Goal: Task Accomplishment & Management: Use online tool/utility

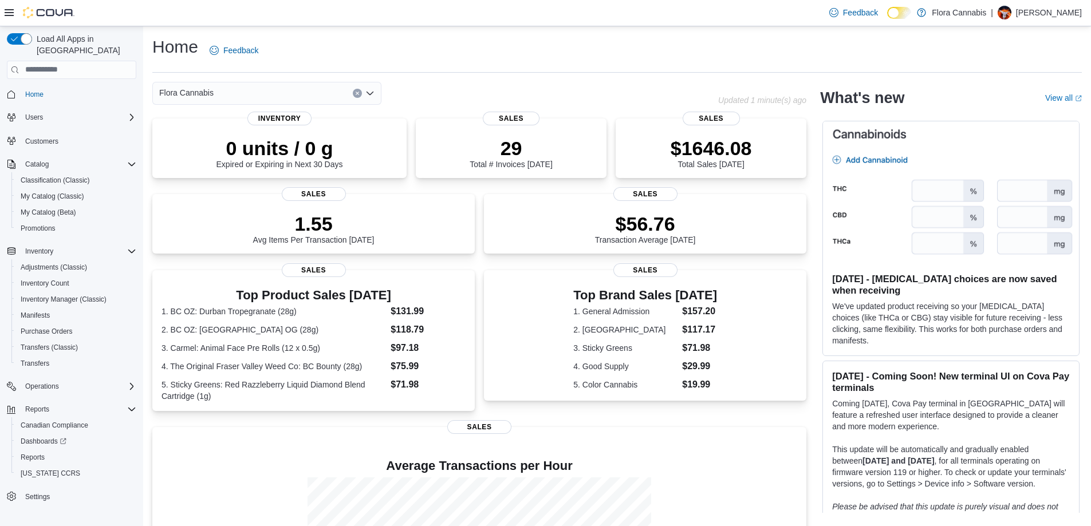
click at [10, 10] on icon at bounding box center [9, 12] width 9 height 7
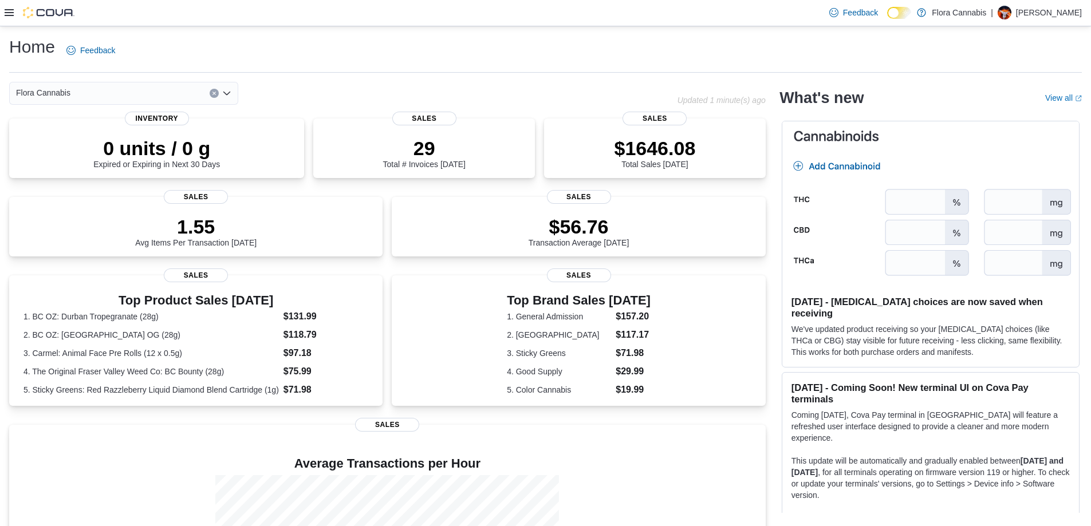
click at [7, 11] on icon at bounding box center [9, 12] width 9 height 9
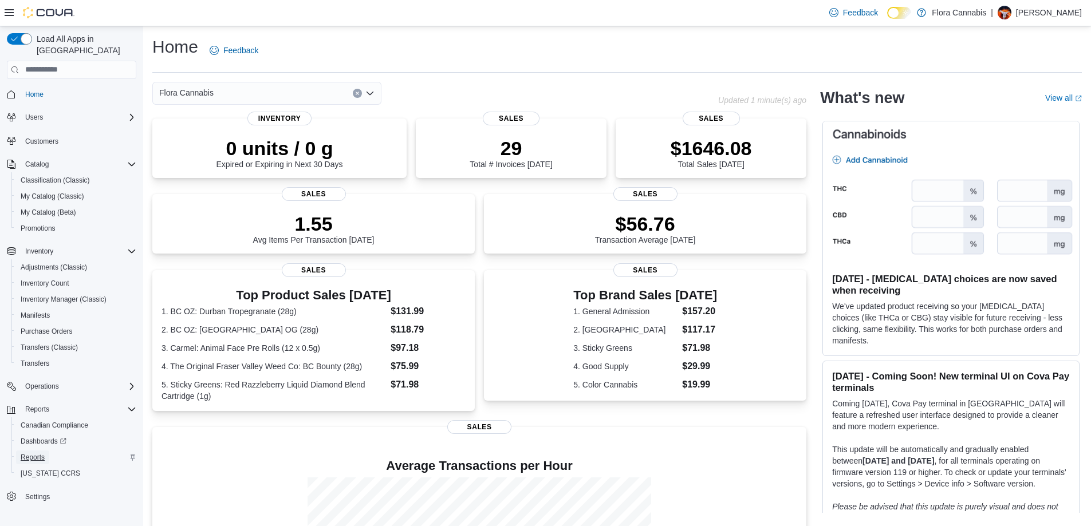
click at [33, 451] on span "Reports" at bounding box center [33, 458] width 24 height 14
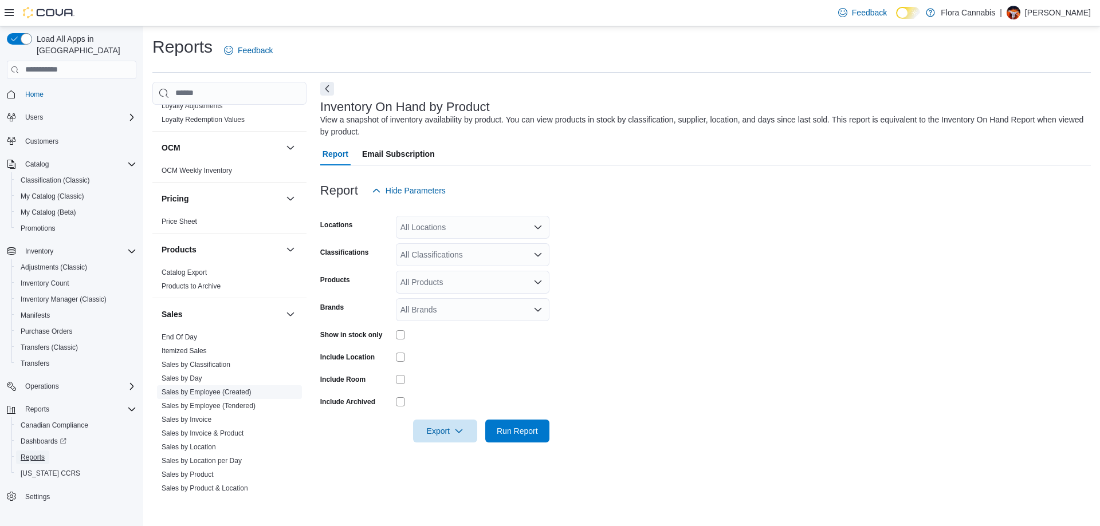
scroll to position [691, 0]
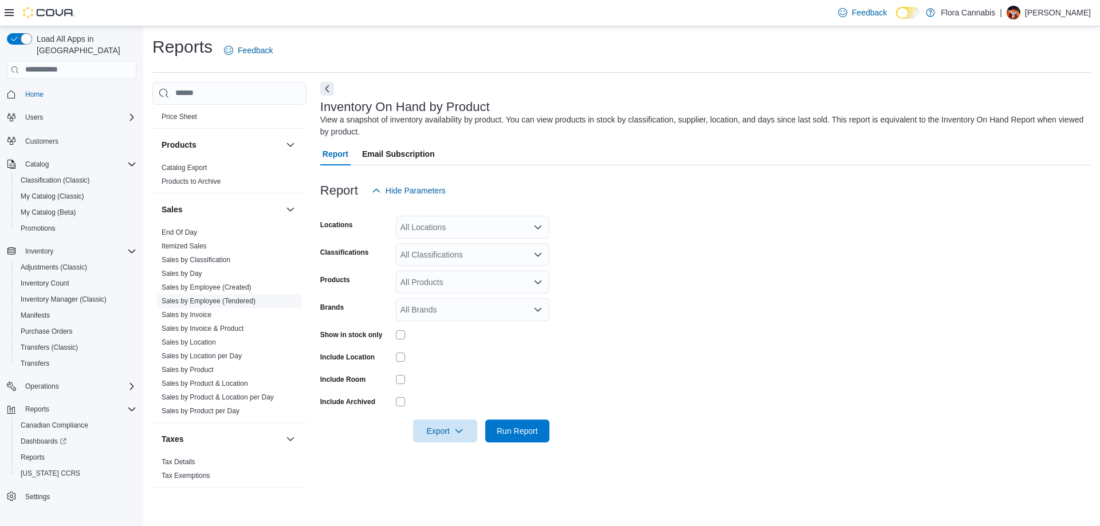
click at [214, 304] on link "Sales by Employee (Tendered)" at bounding box center [209, 301] width 94 height 8
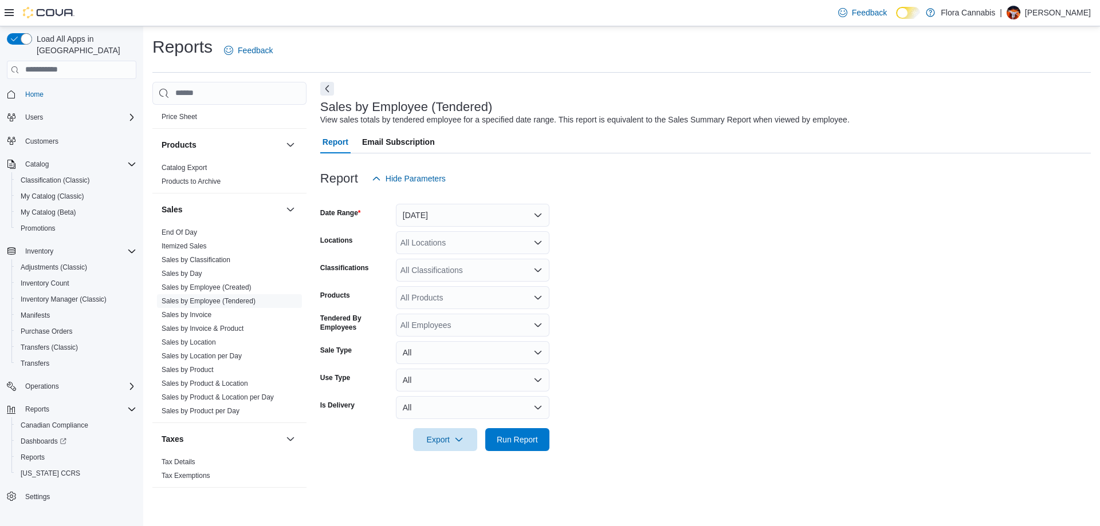
click at [462, 229] on form "Date Range Yesterday Locations All Locations Classifications All Classification…" at bounding box center [705, 320] width 770 height 261
click at [460, 222] on button "Yesterday" at bounding box center [473, 215] width 154 height 23
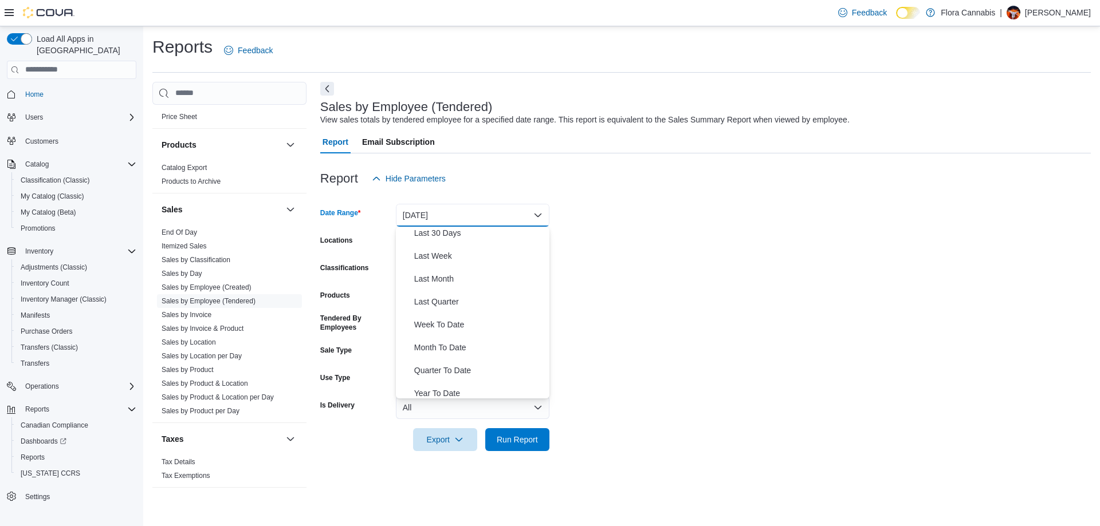
scroll to position [172, 0]
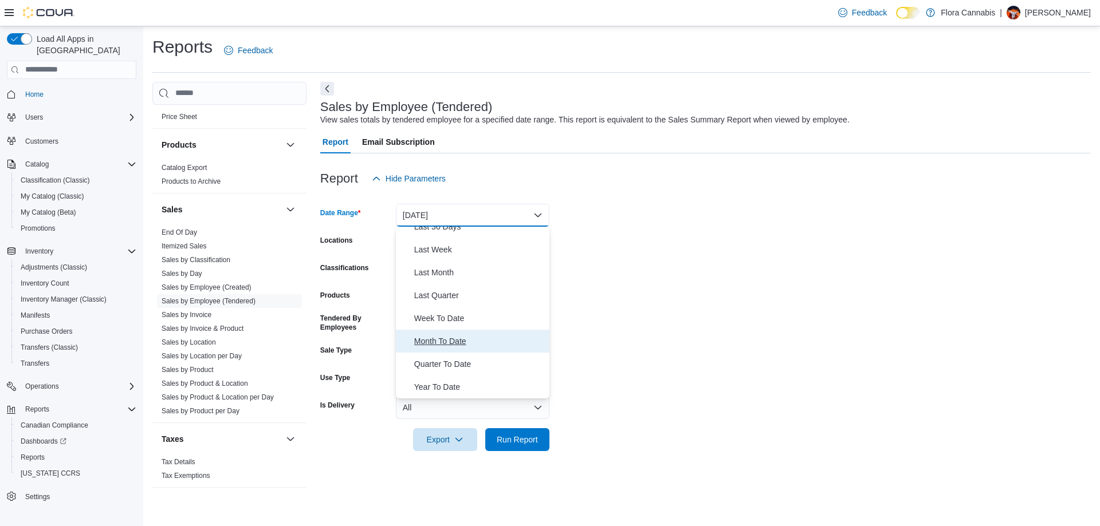
click at [447, 339] on span "Month To Date" at bounding box center [479, 342] width 131 height 14
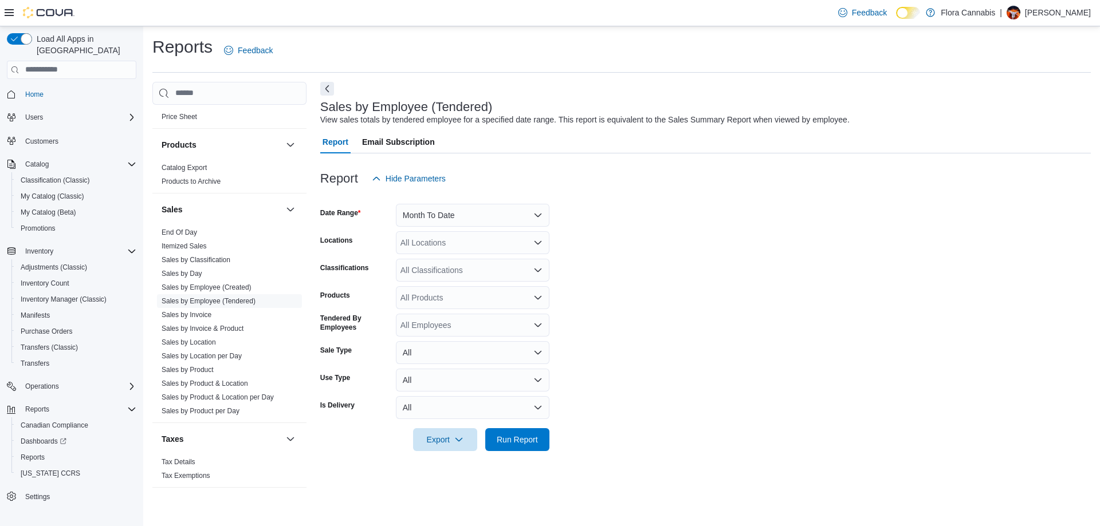
click at [659, 200] on div at bounding box center [705, 197] width 770 height 14
click at [447, 215] on button "Month To Date" at bounding box center [473, 215] width 154 height 23
click at [691, 223] on form "Date Range Month To Date Locations All Locations Classifications All Classifica…" at bounding box center [705, 320] width 770 height 261
click at [196, 286] on link "Sales by Employee (Created)" at bounding box center [207, 288] width 90 height 8
click at [188, 245] on link "Itemized Sales" at bounding box center [184, 246] width 45 height 8
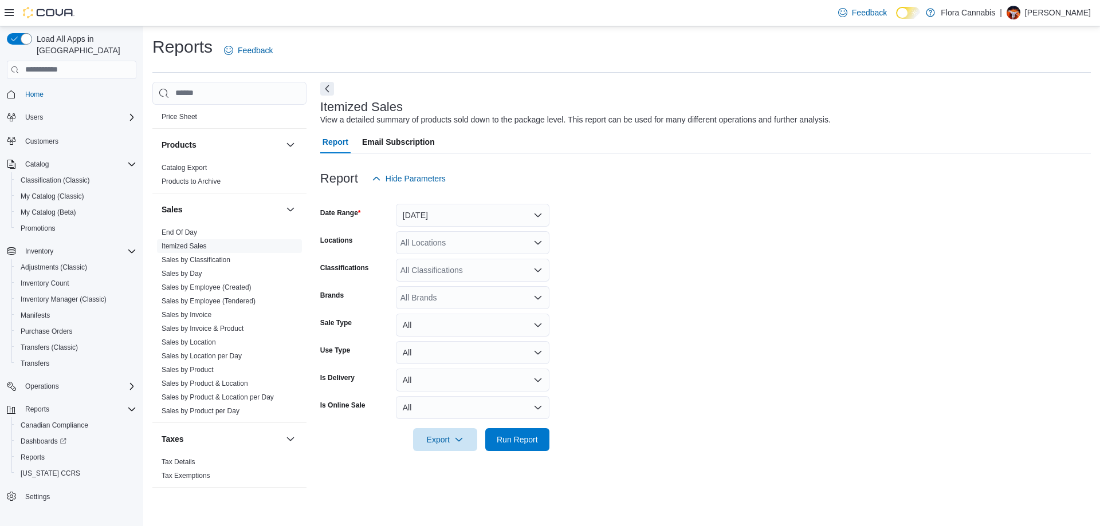
click at [456, 286] on div "All Brands" at bounding box center [473, 297] width 154 height 23
type input "*****"
click at [416, 317] on span "Woody Nelson" at bounding box center [473, 317] width 140 height 11
click at [431, 218] on button "Yesterday" at bounding box center [473, 215] width 154 height 23
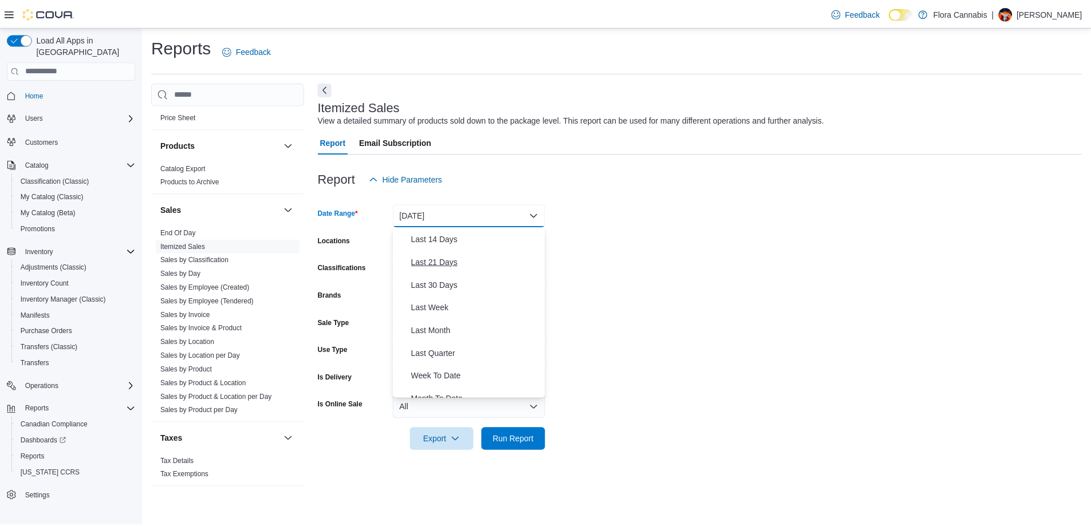
scroll to position [115, 0]
click at [448, 396] on span "Month To Date" at bounding box center [479, 399] width 131 height 14
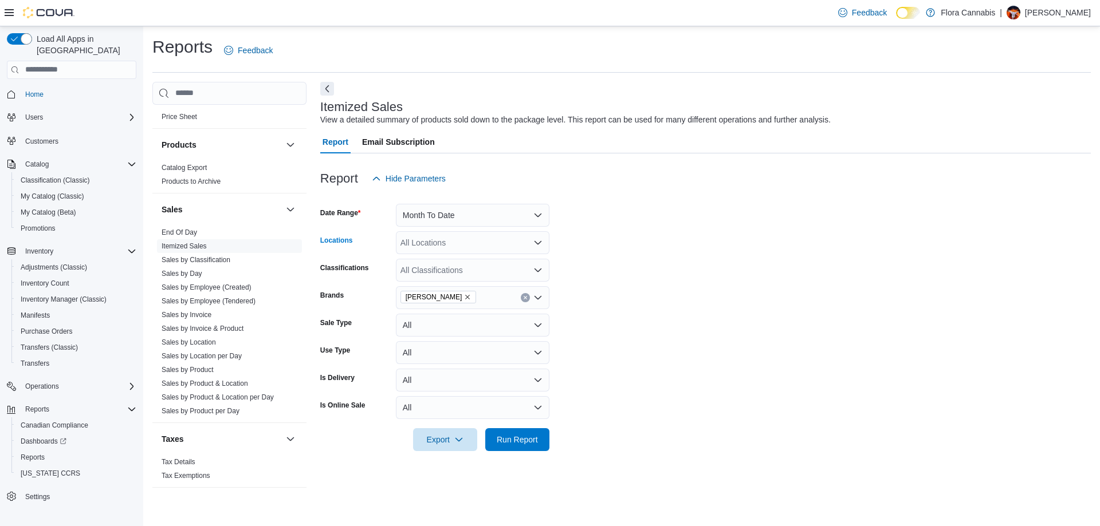
click at [473, 248] on div "All Locations" at bounding box center [473, 242] width 154 height 23
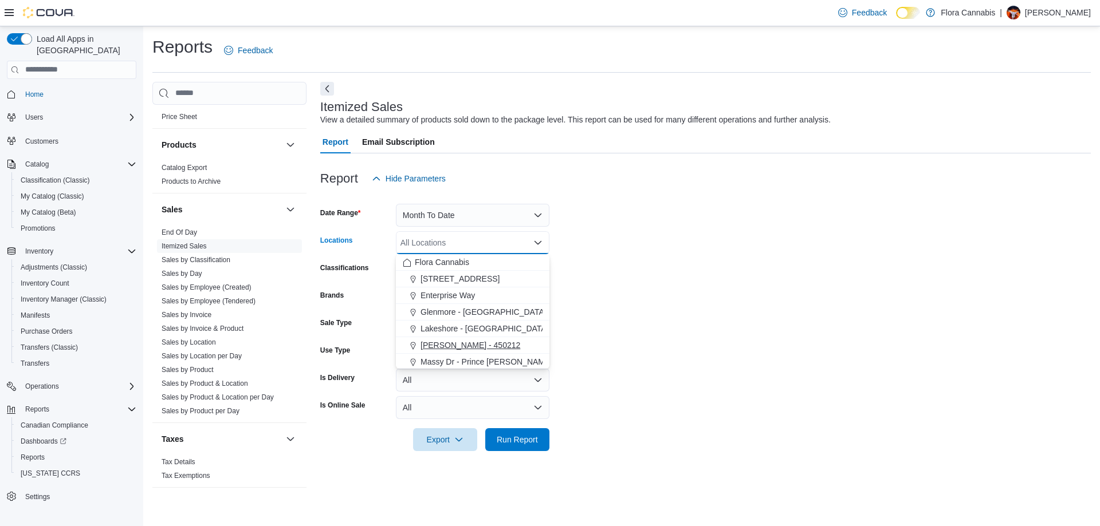
click at [452, 346] on span "Lawrence - Kelowna - 450212" at bounding box center [470, 345] width 100 height 11
drag, startPoint x: 727, startPoint y: 318, endPoint x: 711, endPoint y: 326, distance: 17.2
click at [711, 326] on form "Date Range Month To Date Locations Lawrence - Kelowna - 450212 Combo box. Selec…" at bounding box center [705, 320] width 770 height 261
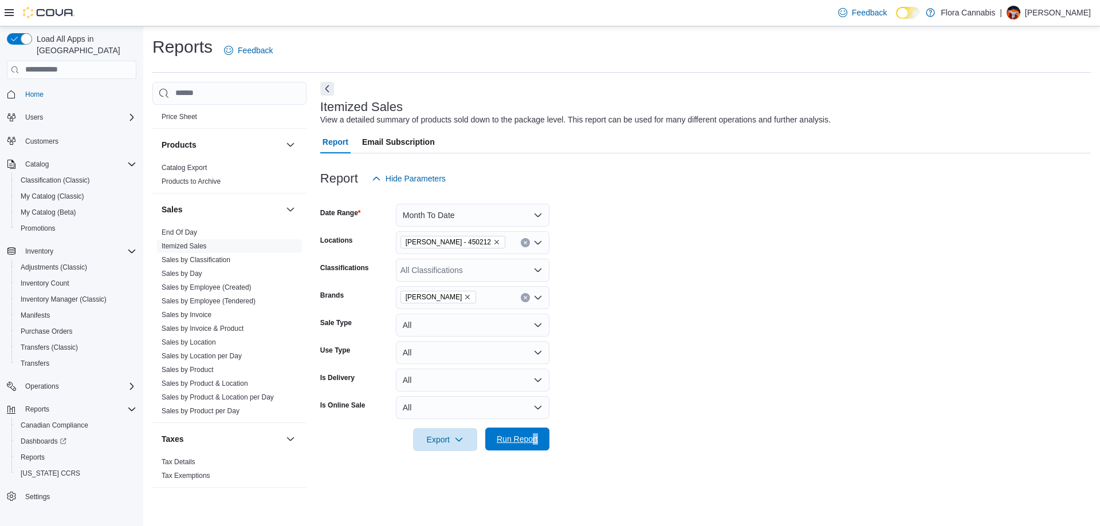
click at [531, 451] on div "Report Hide Parameters Date Range Month To Date Locations Lawrence - Kelowna - …" at bounding box center [705, 310] width 770 height 312
click at [520, 437] on span "Run Report" at bounding box center [517, 439] width 41 height 11
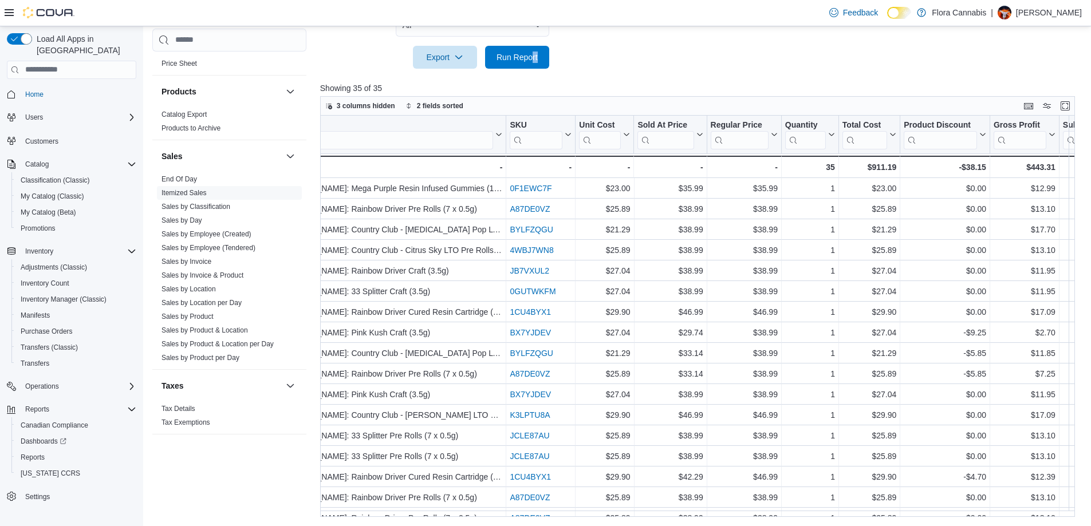
scroll to position [0, 1458]
click at [202, 288] on link "Sales by Location" at bounding box center [189, 289] width 54 height 8
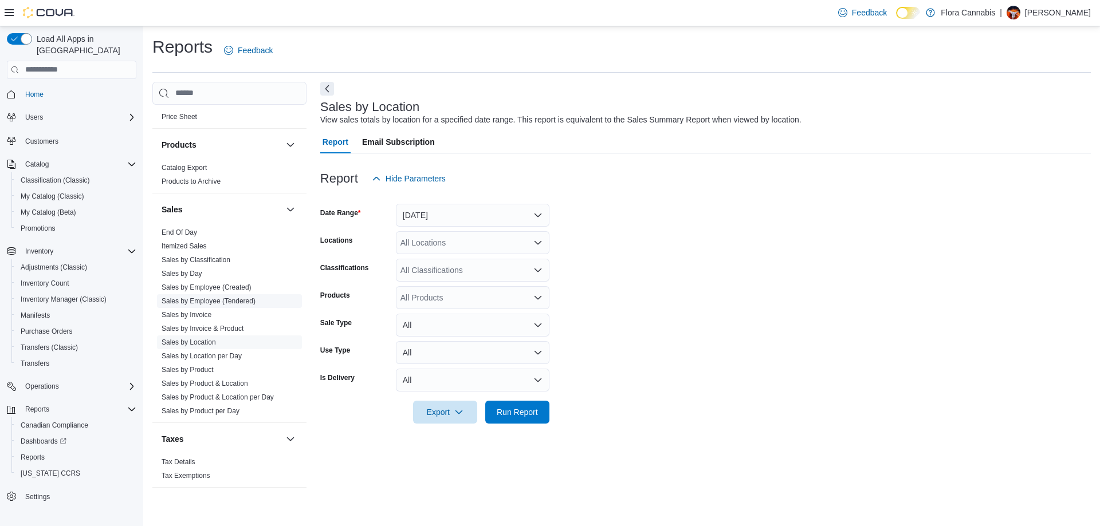
click at [217, 304] on link "Sales by Employee (Tendered)" at bounding box center [209, 301] width 94 height 8
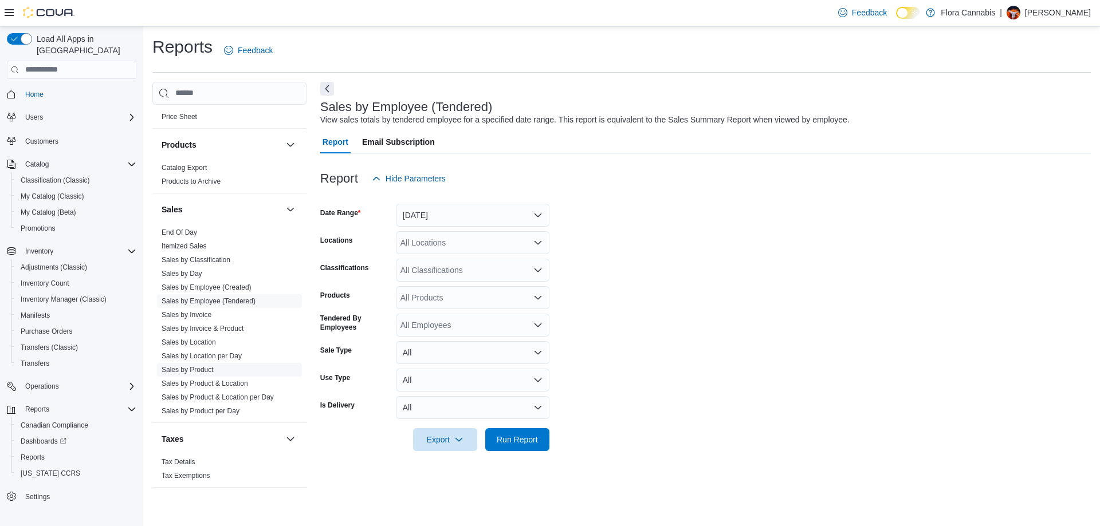
click at [207, 369] on link "Sales by Product" at bounding box center [188, 370] width 52 height 8
click at [226, 382] on link "Sales by Product & Location" at bounding box center [205, 384] width 86 height 8
click at [440, 326] on div "All Brands" at bounding box center [473, 325] width 154 height 23
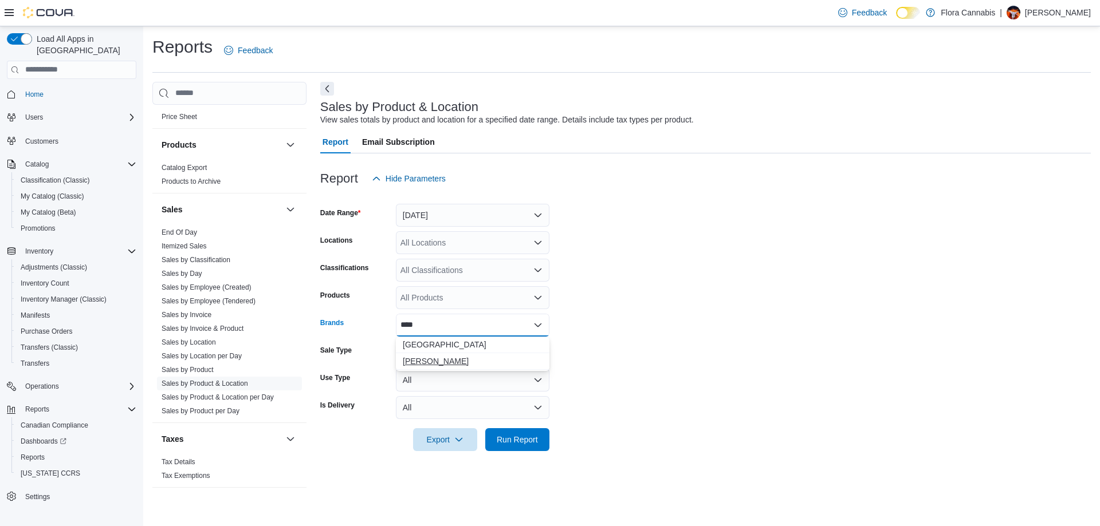
type input "****"
click at [442, 358] on span "Woody Nelson" at bounding box center [473, 361] width 140 height 11
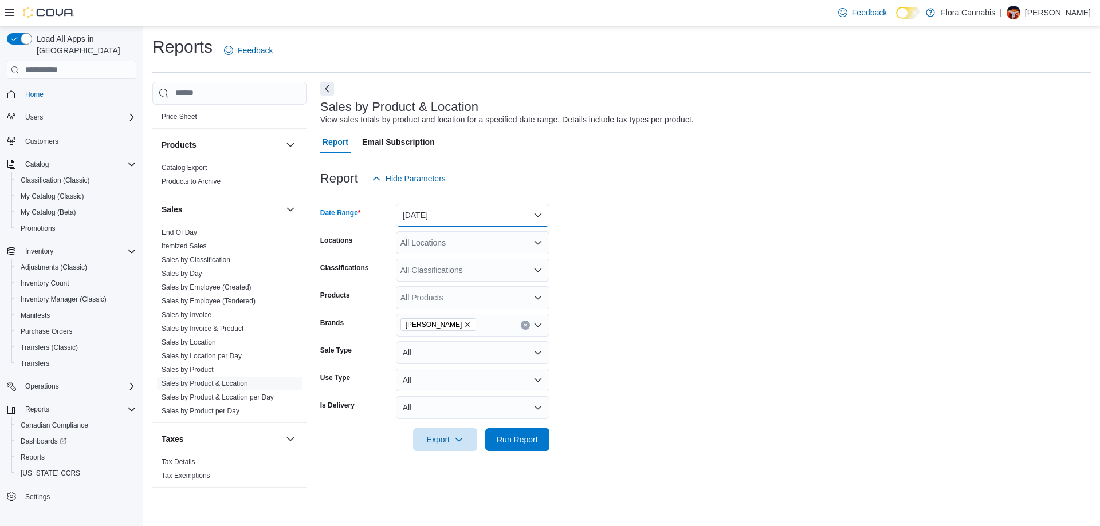
click at [433, 204] on button "Yesterday" at bounding box center [473, 215] width 154 height 23
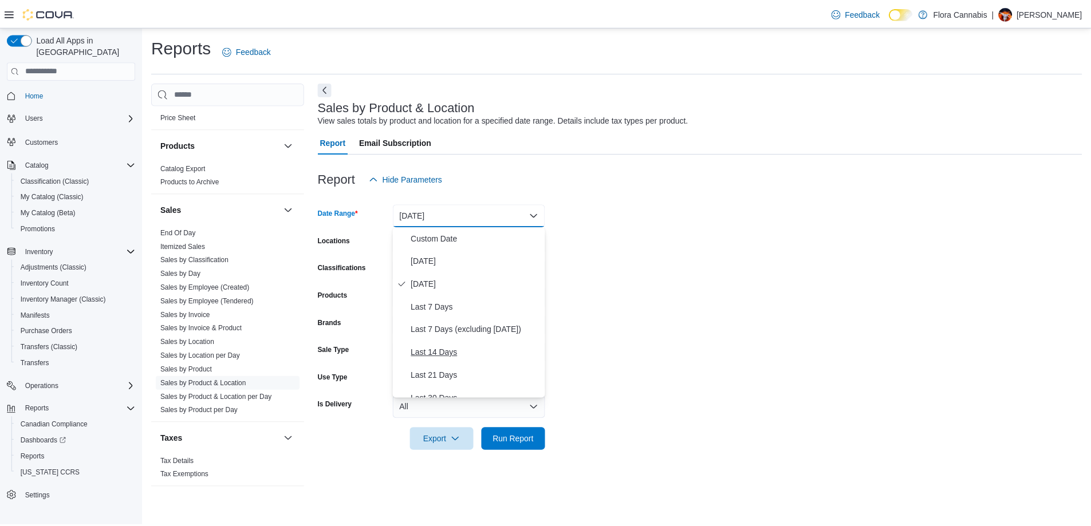
scroll to position [172, 0]
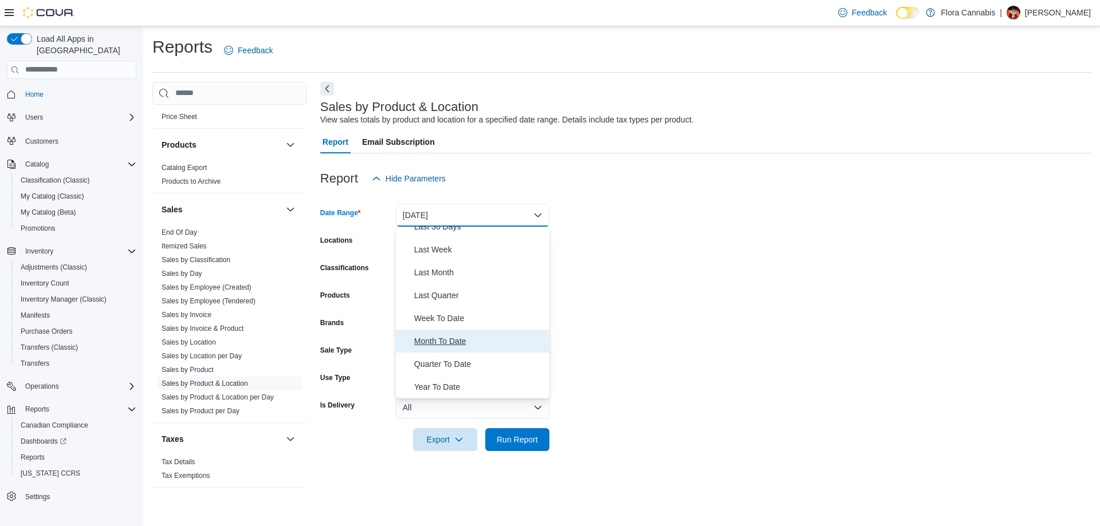
drag, startPoint x: 442, startPoint y: 340, endPoint x: 439, endPoint y: 322, distance: 18.1
click at [442, 341] on span "Month To Date" at bounding box center [479, 342] width 131 height 14
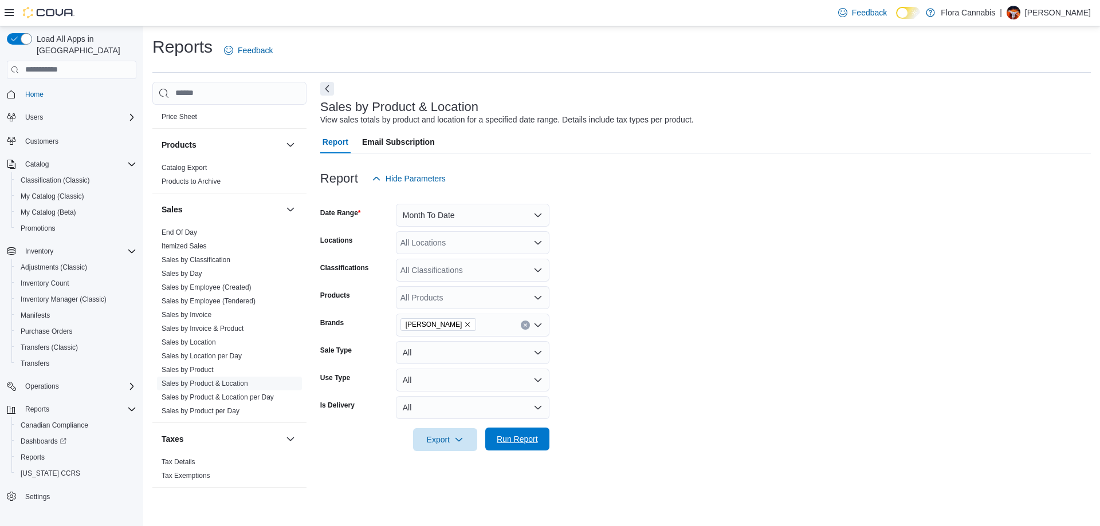
click at [516, 434] on span "Run Report" at bounding box center [517, 439] width 50 height 23
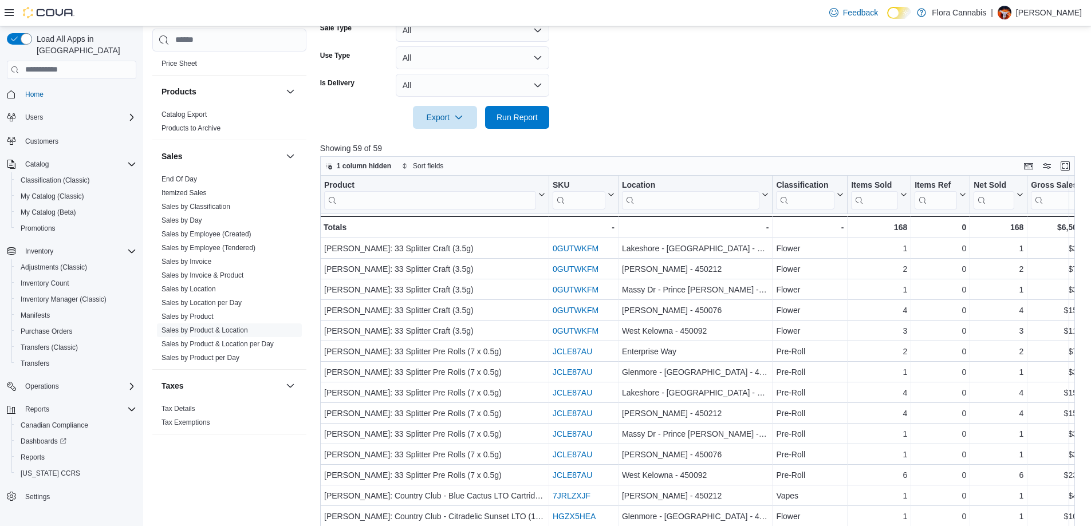
scroll to position [344, 0]
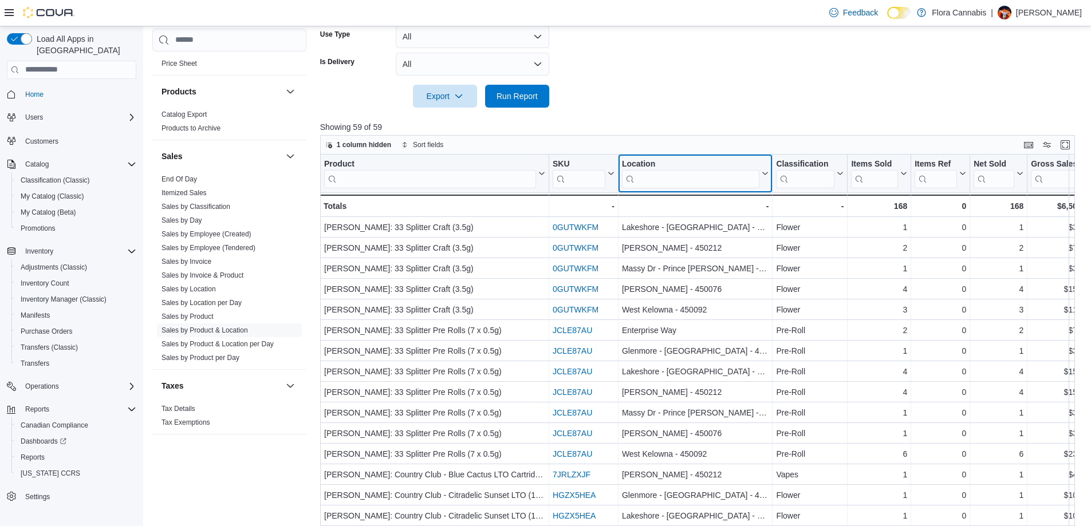
click at [660, 179] on input "search" at bounding box center [691, 179] width 138 height 18
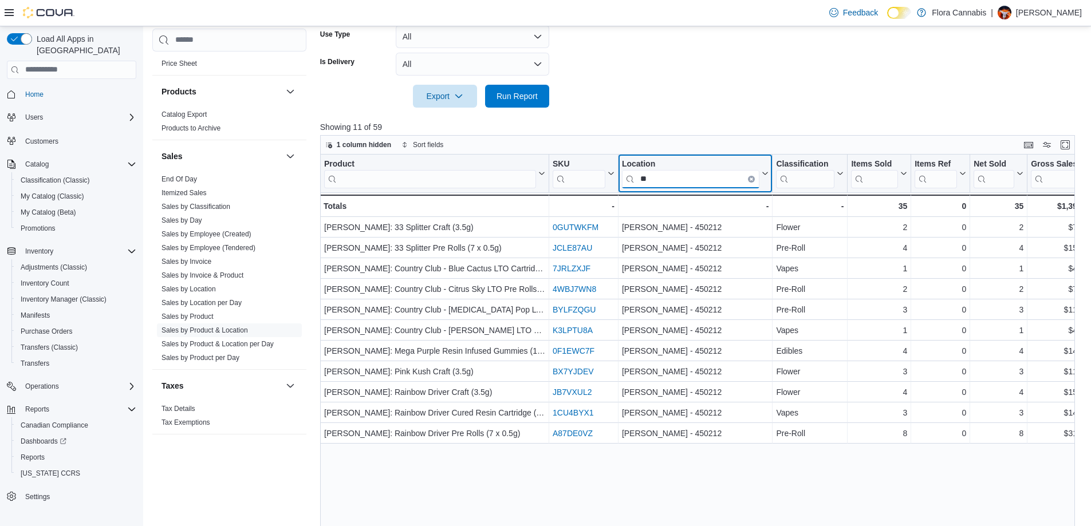
type input "**"
click at [751, 180] on icon "Clear input" at bounding box center [751, 179] width 2 height 2
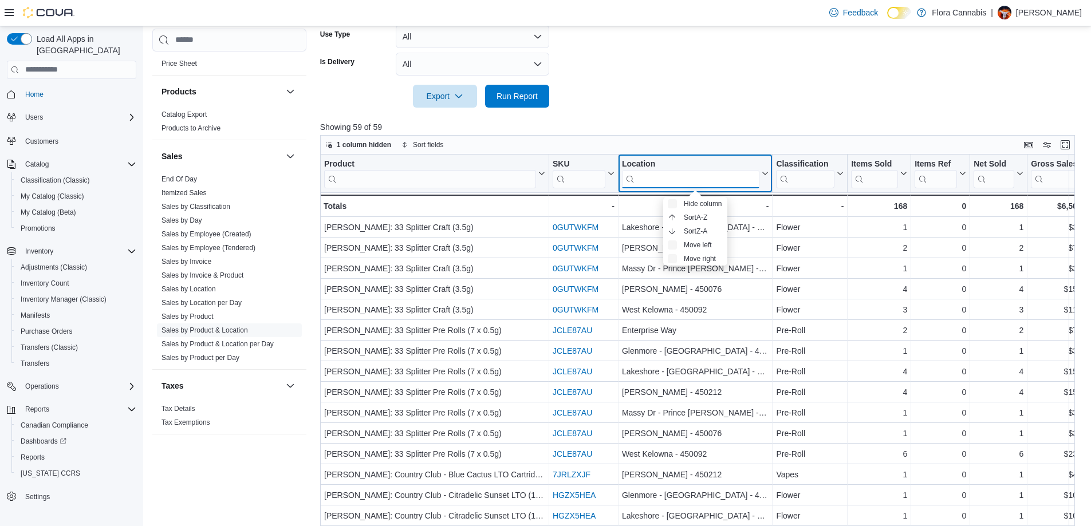
click at [701, 180] on input "search" at bounding box center [691, 179] width 138 height 18
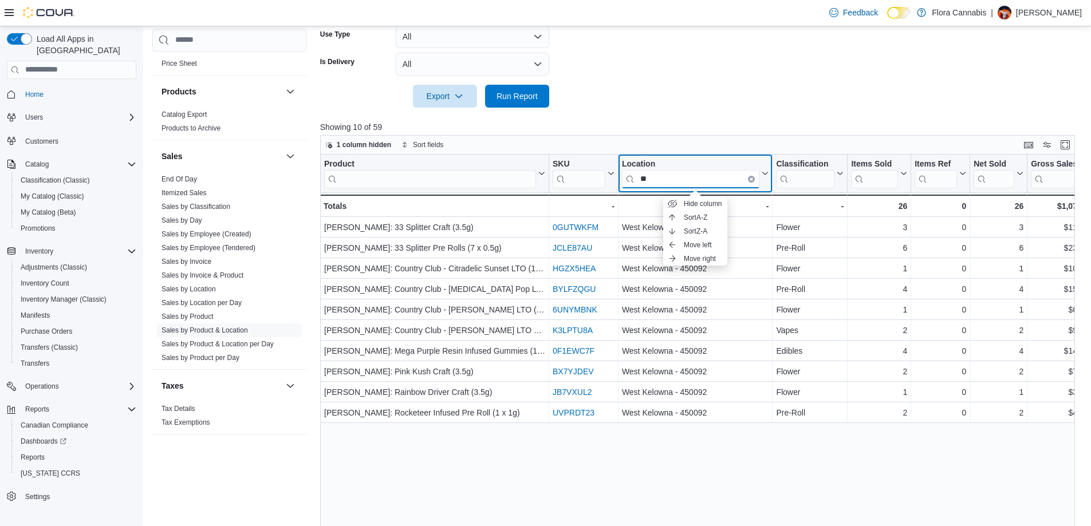
type input "*"
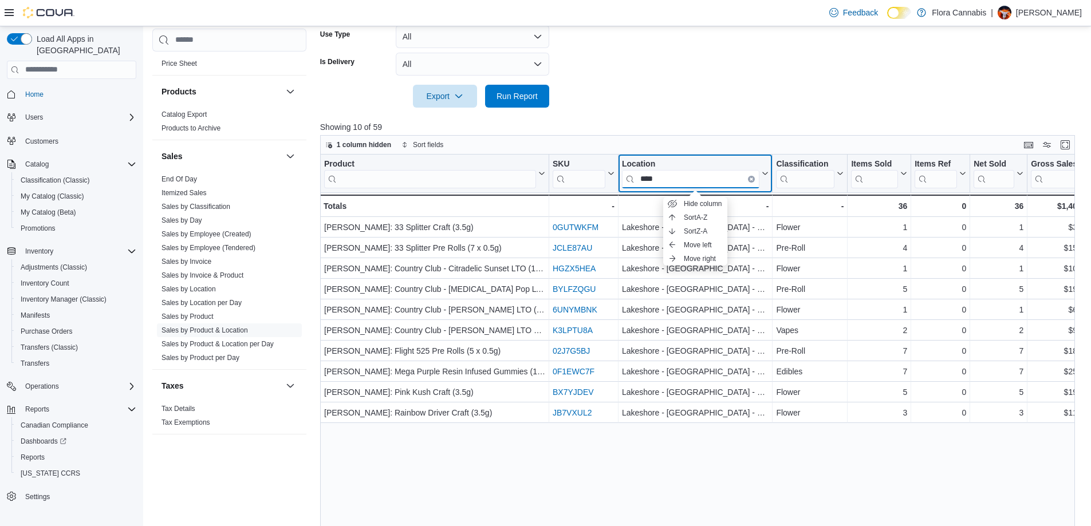
type input "****"
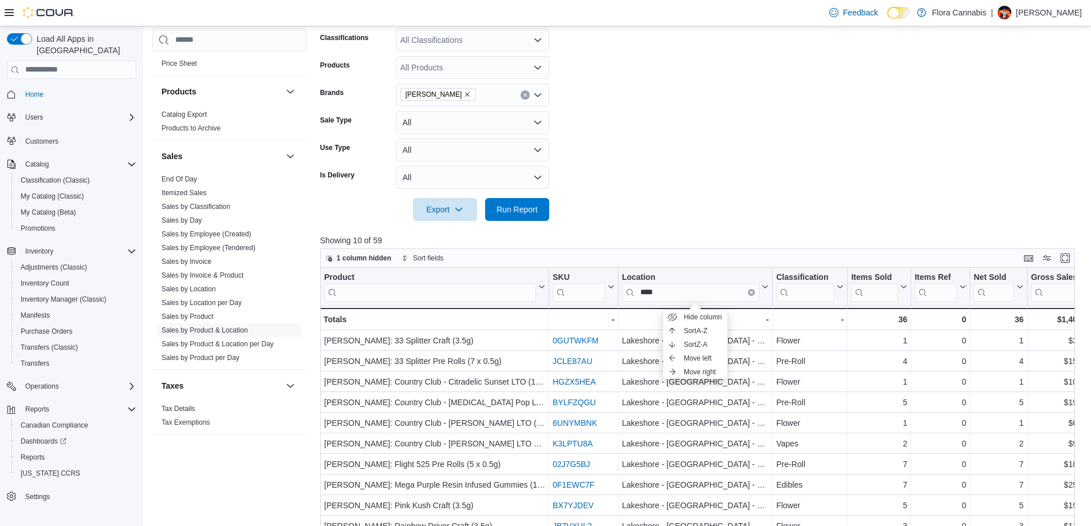
scroll to position [115, 0]
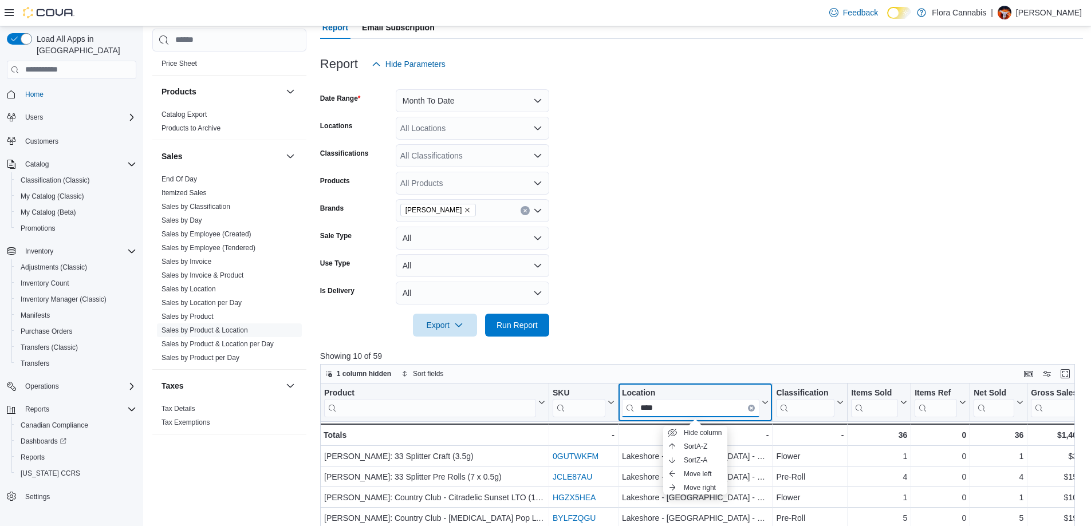
click at [753, 414] on input "****" at bounding box center [691, 408] width 138 height 18
click at [747, 411] on input "****" at bounding box center [691, 408] width 138 height 18
click at [750, 408] on icon "Clear input" at bounding box center [751, 408] width 3 height 3
click at [739, 183] on form "Date Range Month To Date Locations All Locations Classifications All Classifica…" at bounding box center [701, 206] width 763 height 261
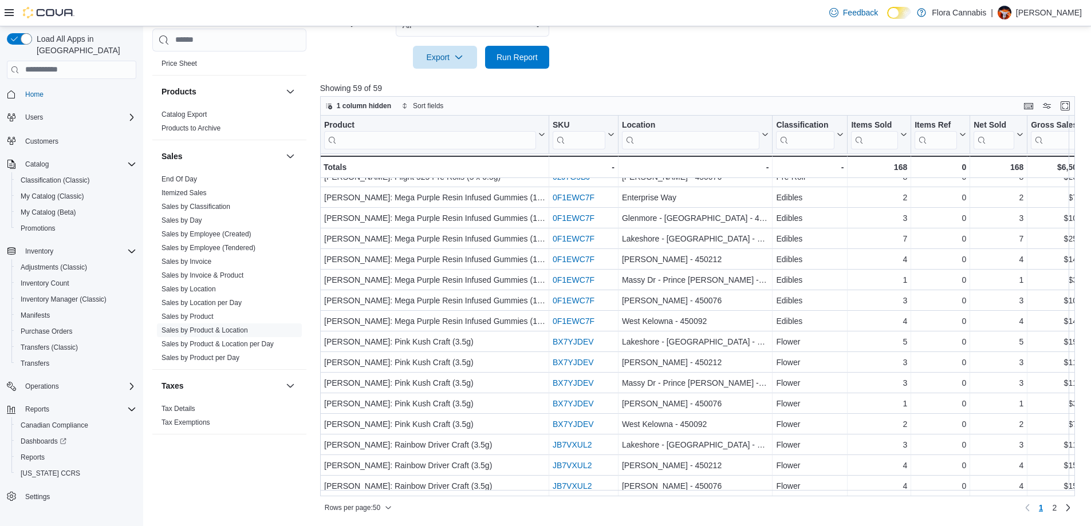
scroll to position [718, 0]
click at [339, 505] on span "Rows per page : 50" at bounding box center [353, 507] width 56 height 9
click at [360, 485] on span "100 rows" at bounding box center [373, 485] width 37 height 9
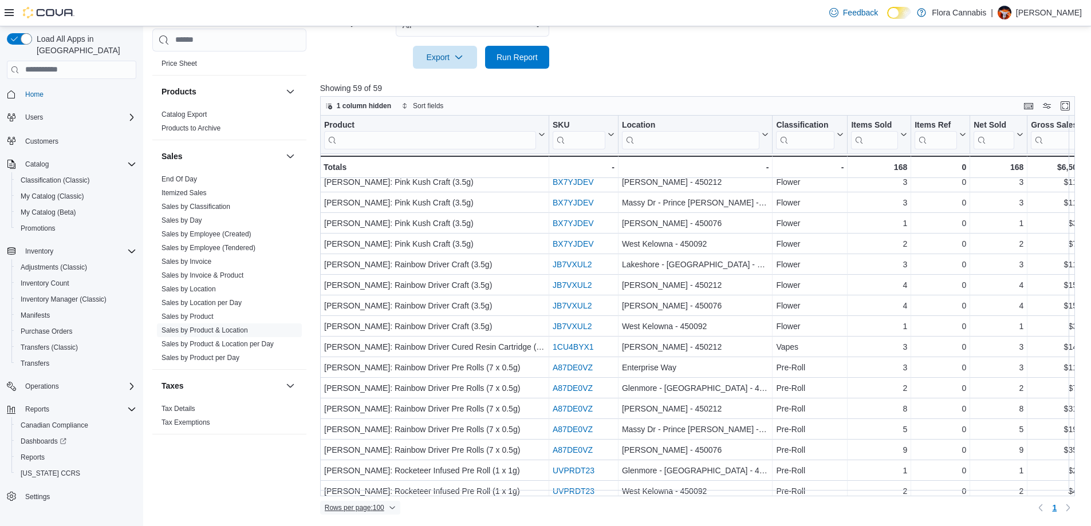
scroll to position [904, 0]
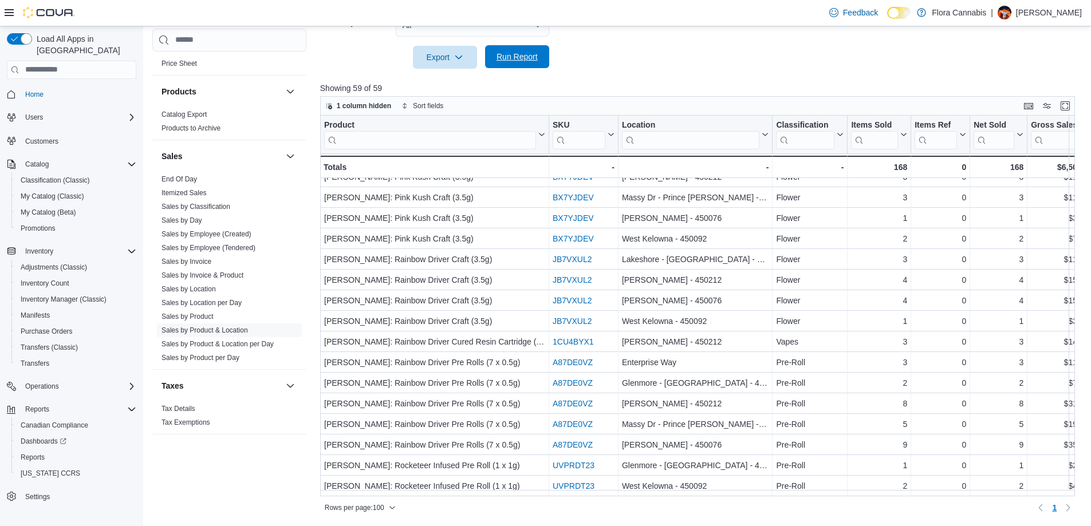
click at [504, 53] on span "Run Report" at bounding box center [517, 56] width 41 height 11
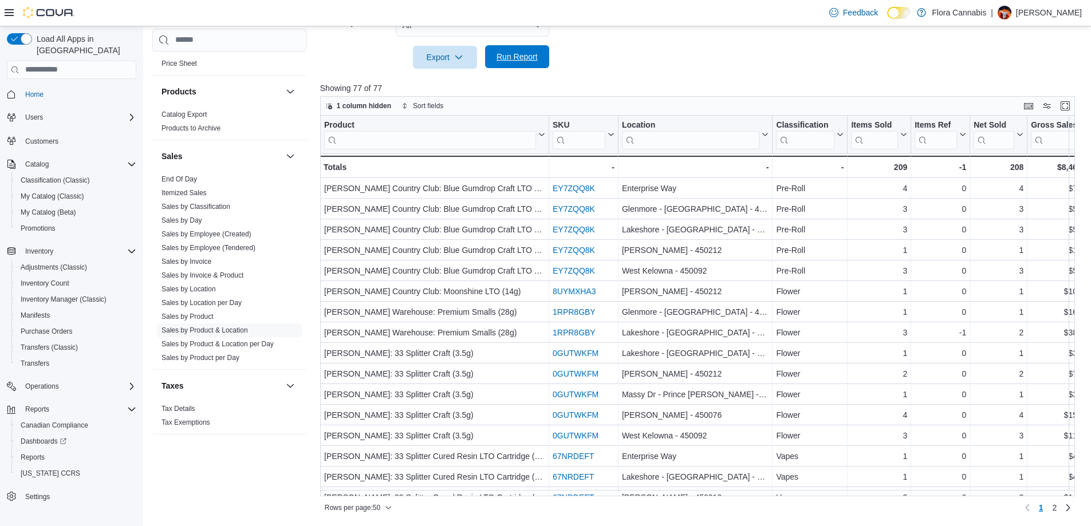
click at [521, 50] on span "Run Report" at bounding box center [517, 56] width 50 height 23
click at [651, 138] on input "search" at bounding box center [691, 140] width 138 height 18
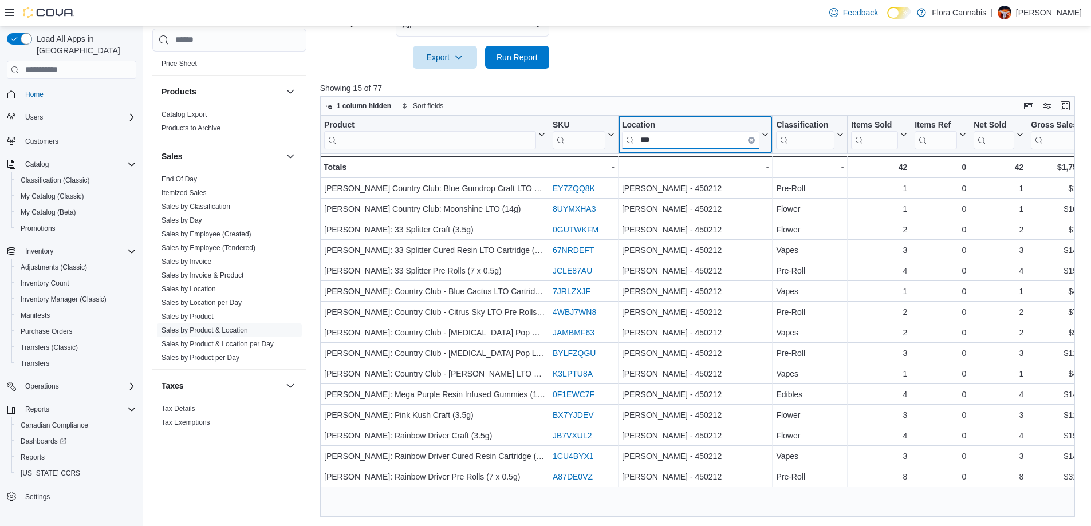
drag, startPoint x: 694, startPoint y: 139, endPoint x: 599, endPoint y: 137, distance: 95.1
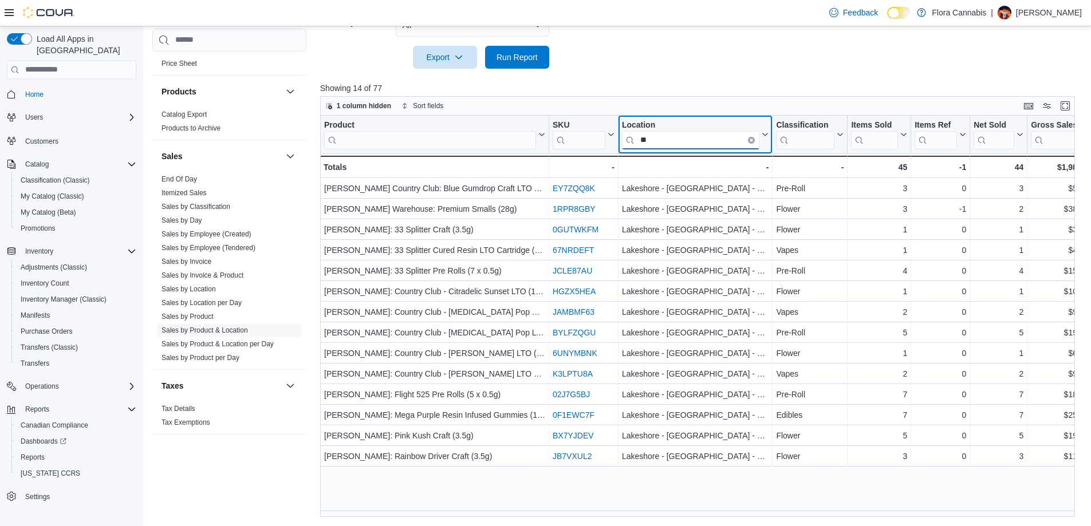
type input "*"
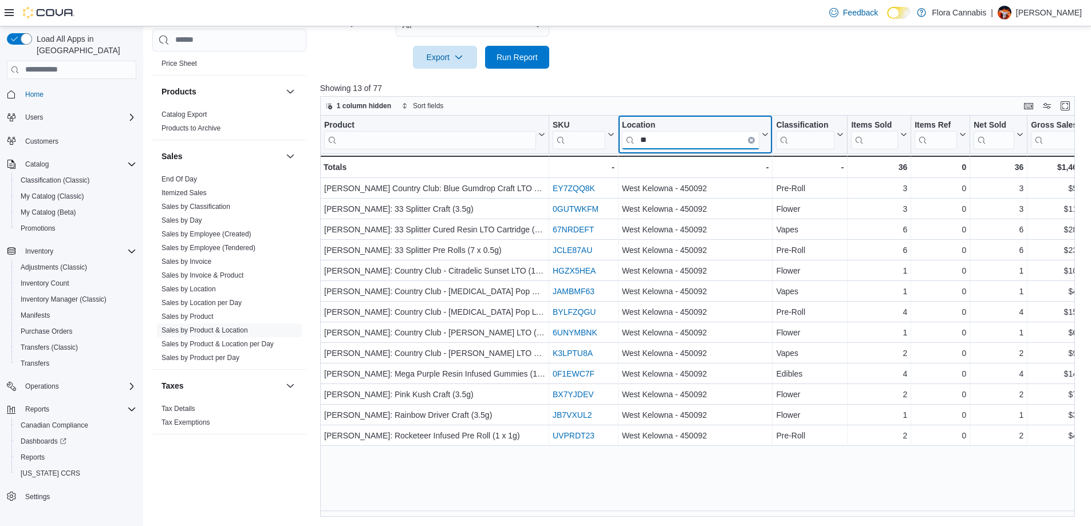
type input "*"
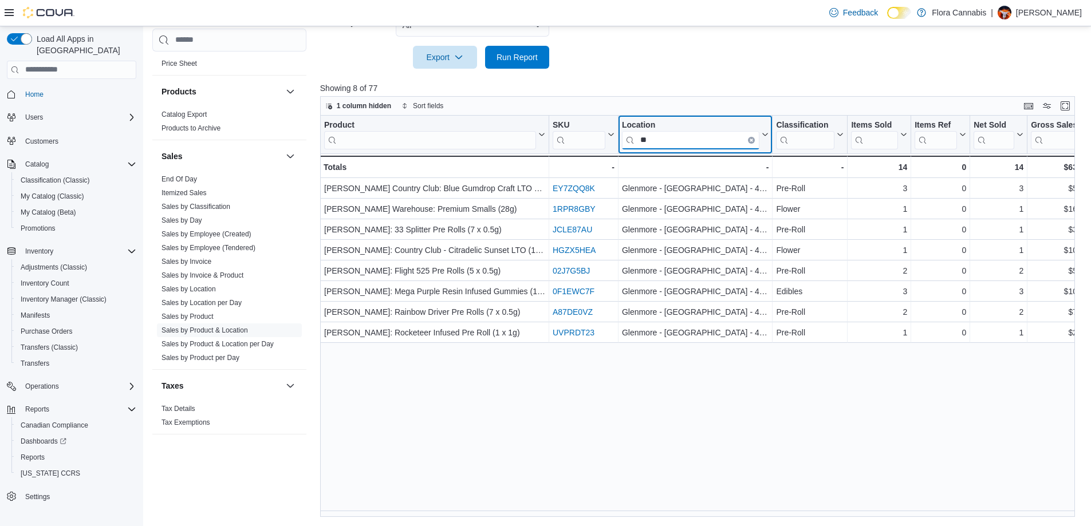
type input "*"
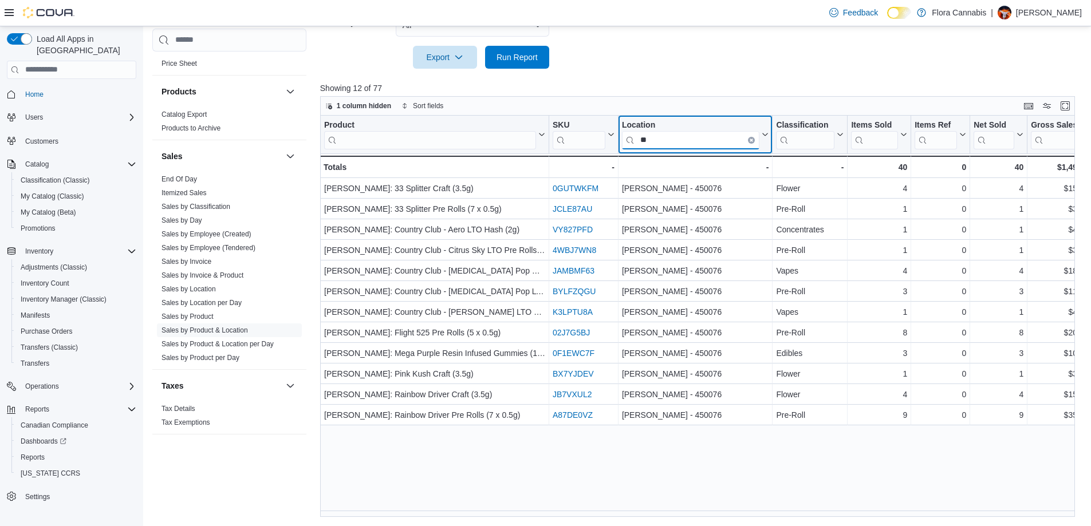
type input "*"
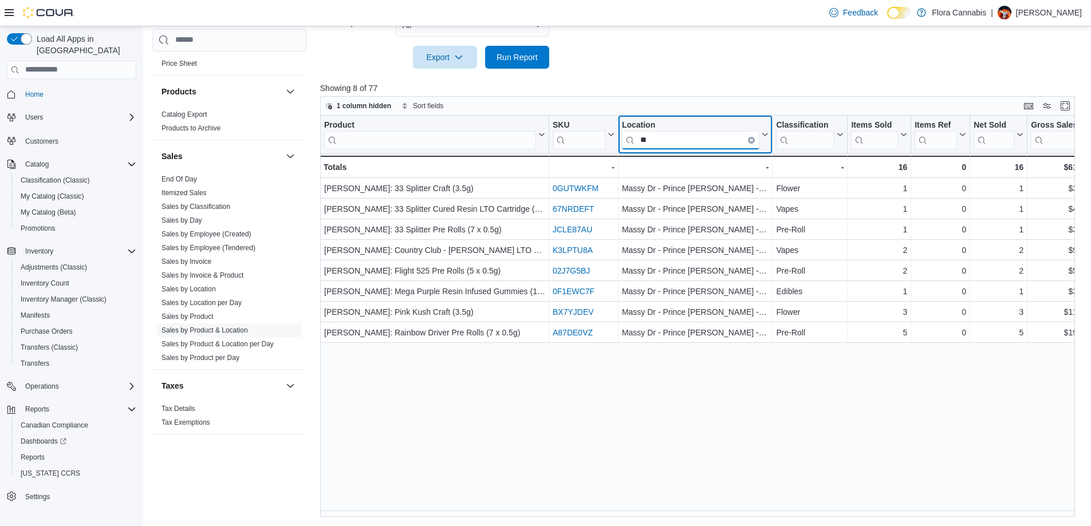
type input "*"
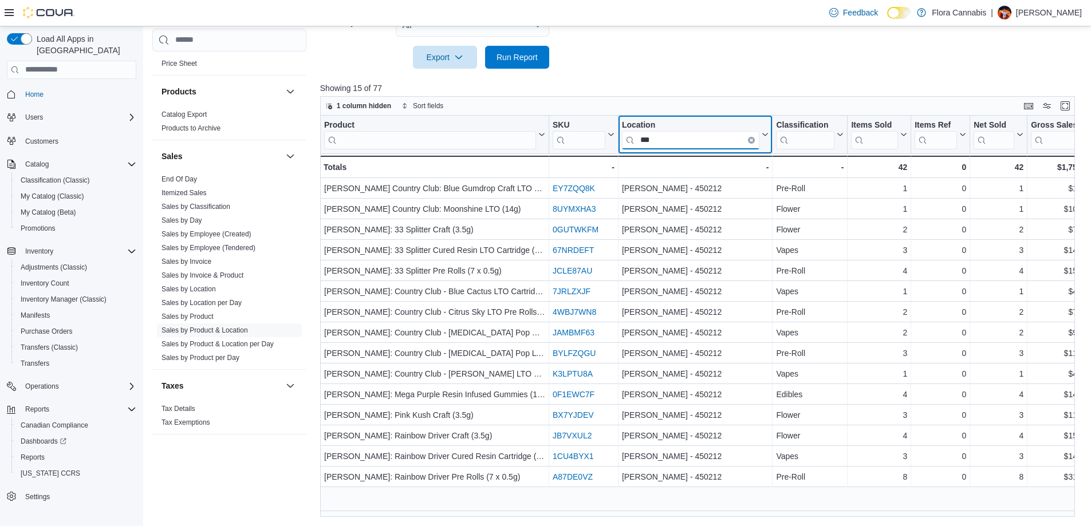
type input "***"
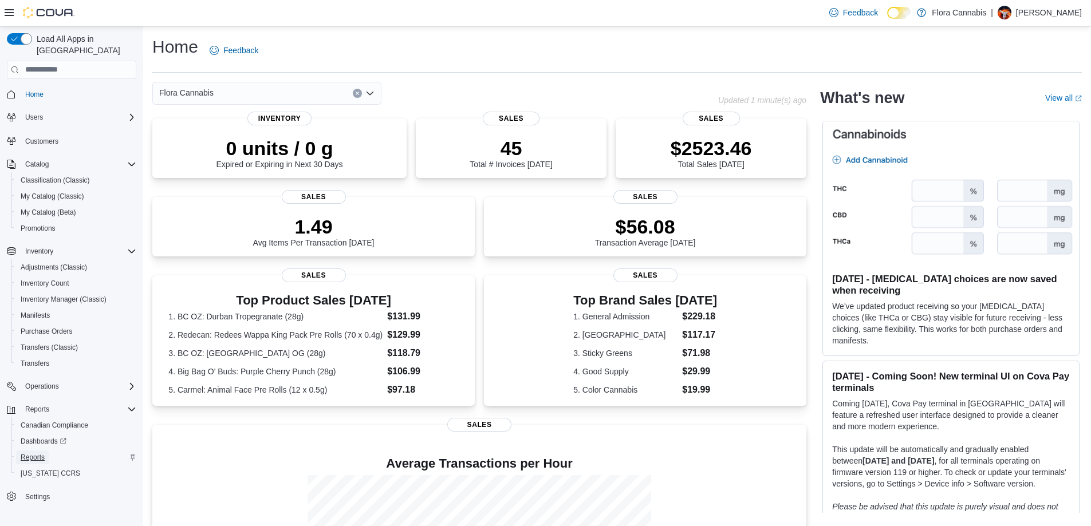
click at [32, 453] on span "Reports" at bounding box center [33, 457] width 24 height 9
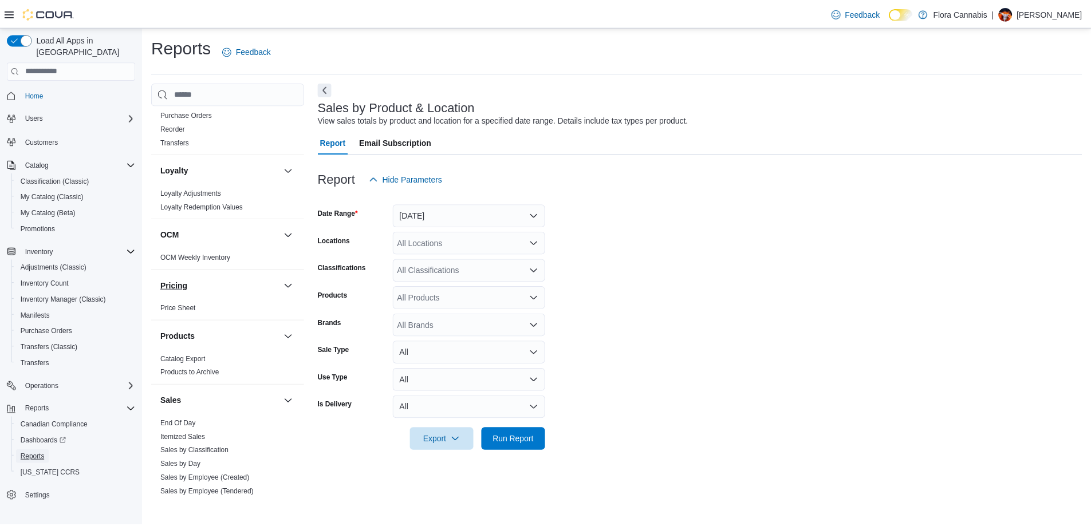
scroll to position [687, 0]
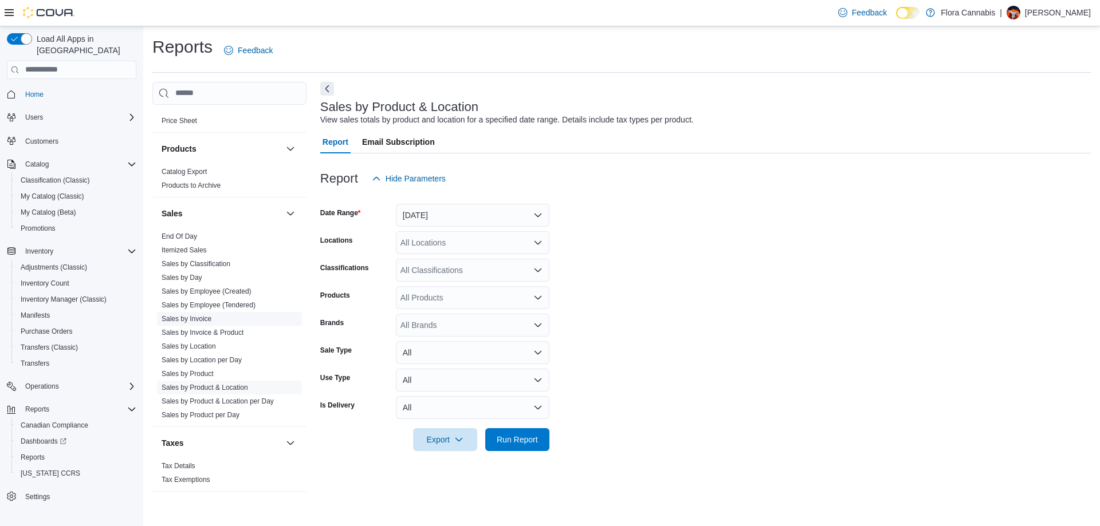
click at [198, 321] on link "Sales by Invoice" at bounding box center [187, 319] width 50 height 8
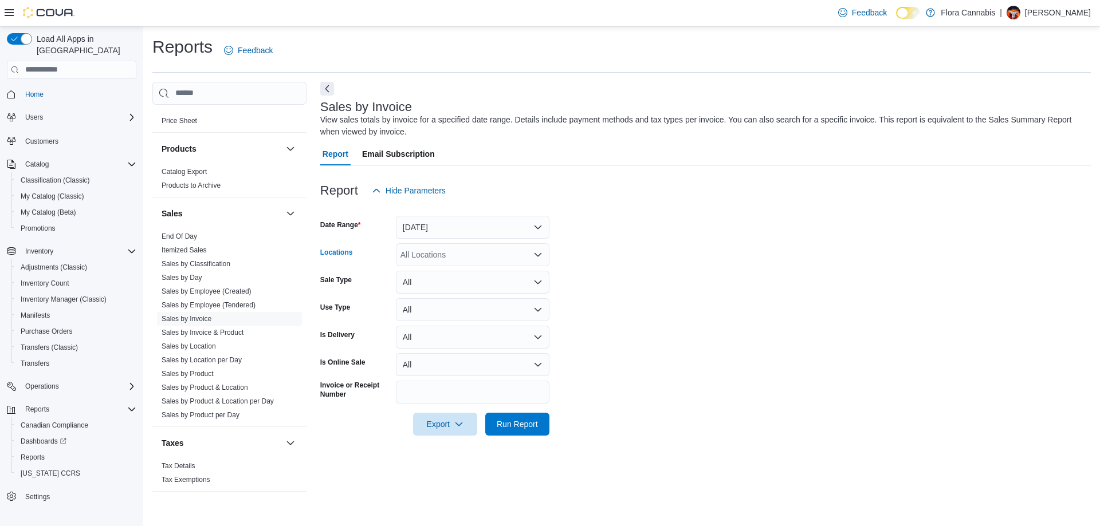
click at [451, 258] on div "All Locations" at bounding box center [473, 254] width 154 height 23
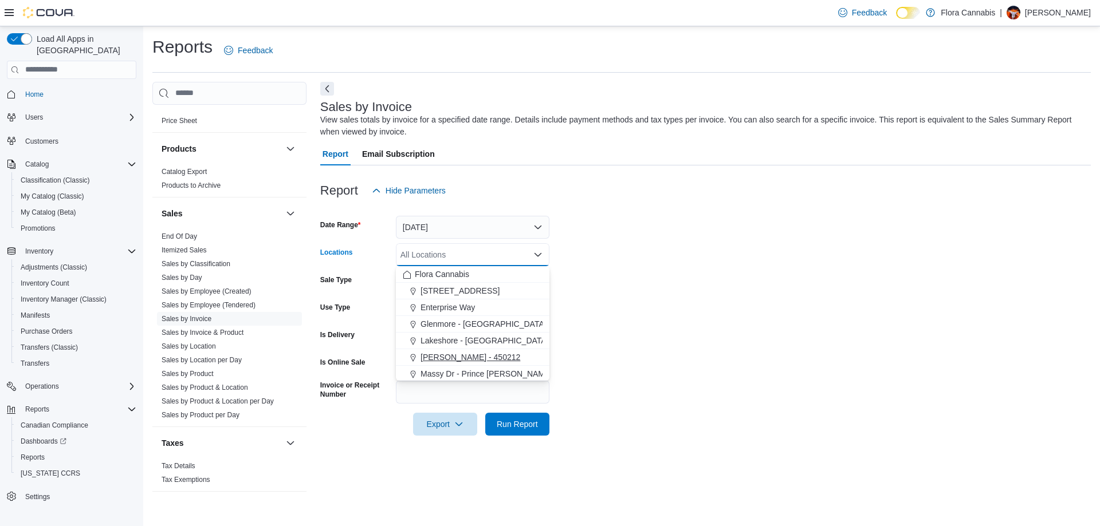
click at [453, 358] on span "Lawrence - Kelowna - 450212" at bounding box center [470, 357] width 100 height 11
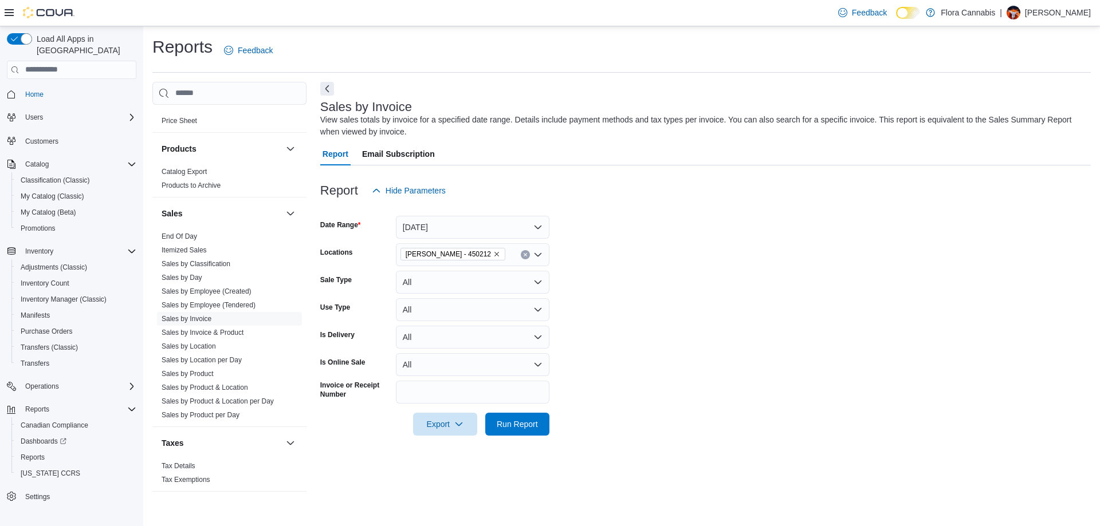
drag, startPoint x: 694, startPoint y: 297, endPoint x: 577, endPoint y: 395, distance: 152.1
click at [692, 298] on form "Date Range Yesterday Locations Lawrence - Kelowna - 450212 Sale Type All Use Ty…" at bounding box center [705, 319] width 770 height 234
click at [531, 422] on span "Run Report" at bounding box center [517, 423] width 41 height 11
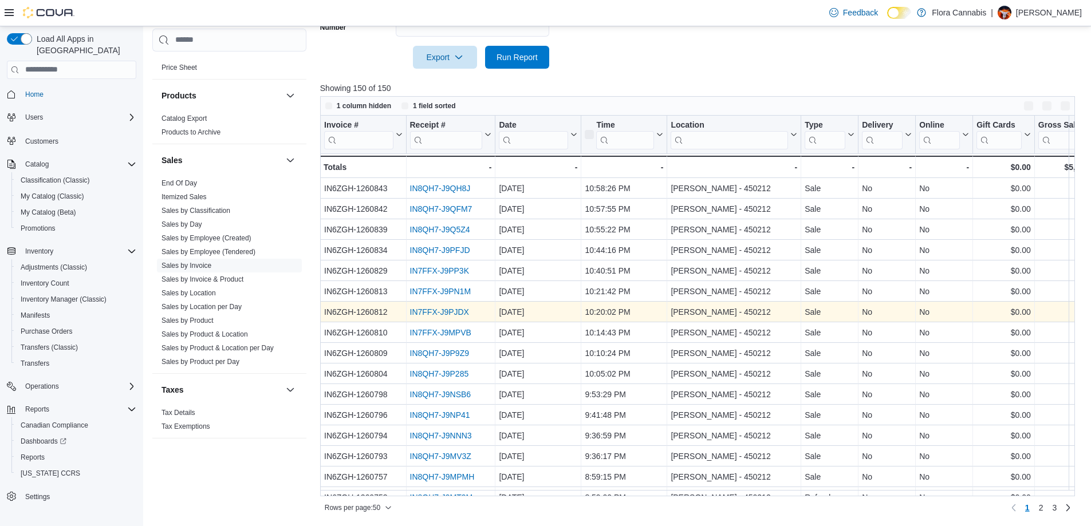
scroll to position [367, 0]
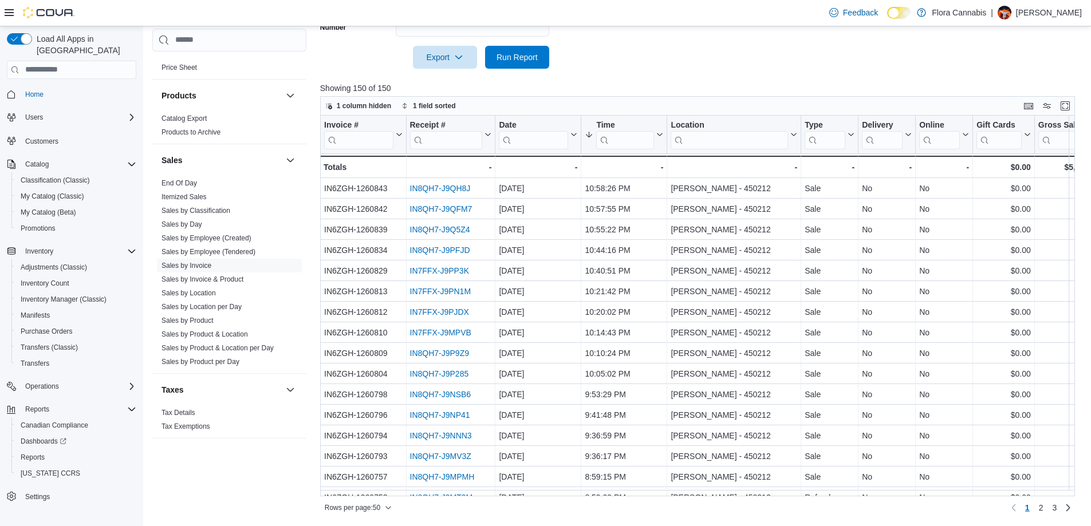
drag, startPoint x: 499, startPoint y: 497, endPoint x: 583, endPoint y: 502, distance: 84.4
click at [583, 502] on div "Rows per page : 50 Page 1 of 3 1 2 3" at bounding box center [697, 507] width 755 height 21
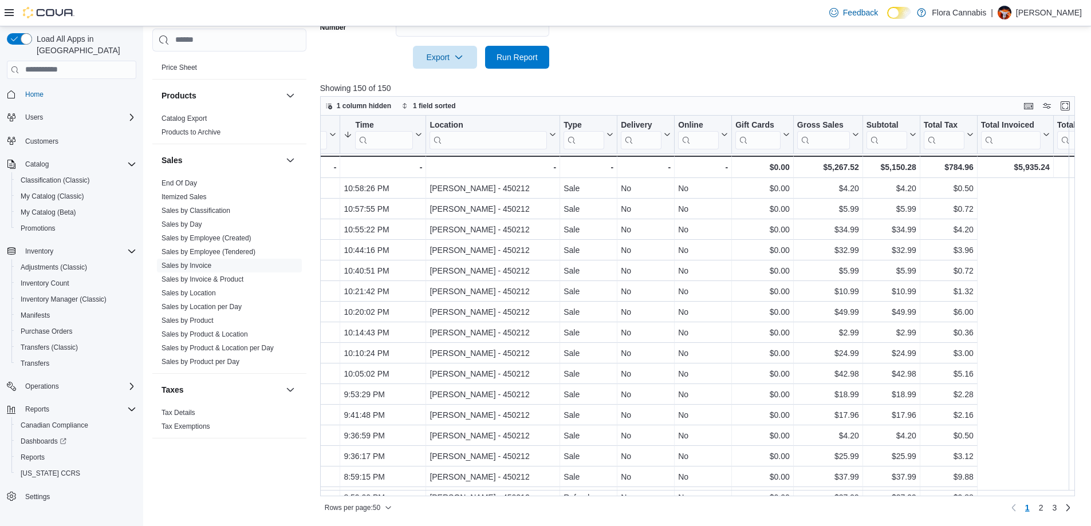
scroll to position [0, 0]
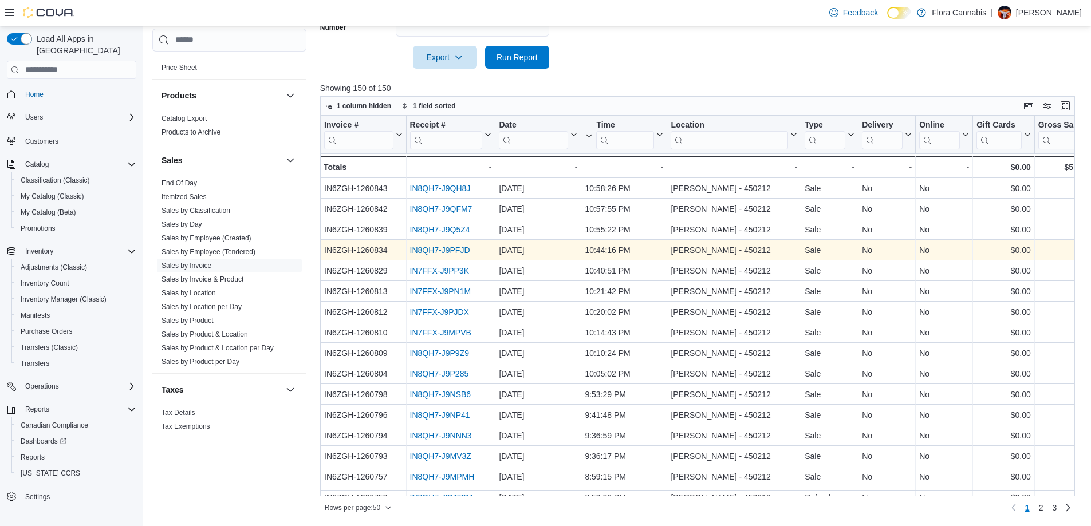
click at [424, 254] on link "IN8QH7-J9PFJD" at bounding box center [440, 250] width 60 height 9
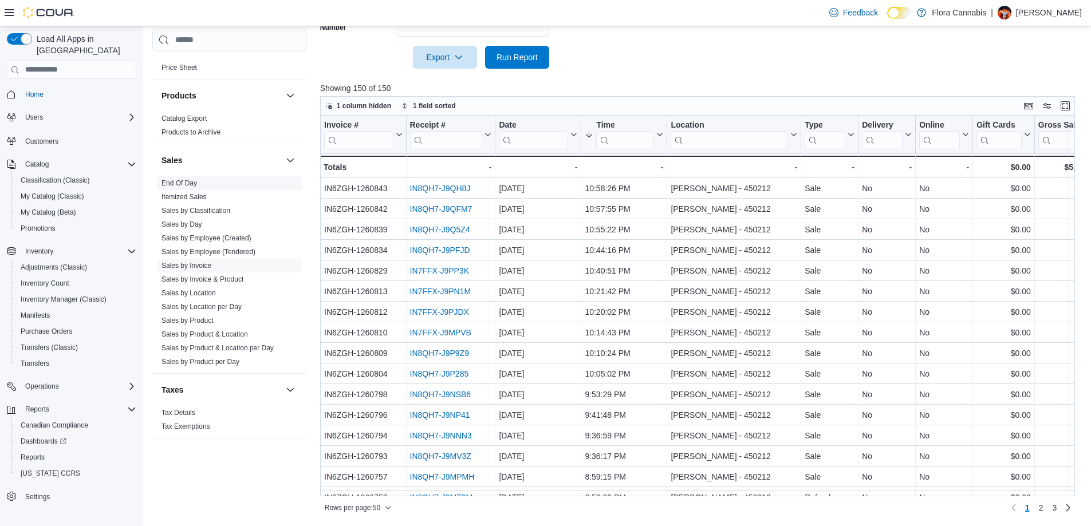
click at [182, 181] on link "End Of Day" at bounding box center [180, 183] width 36 height 8
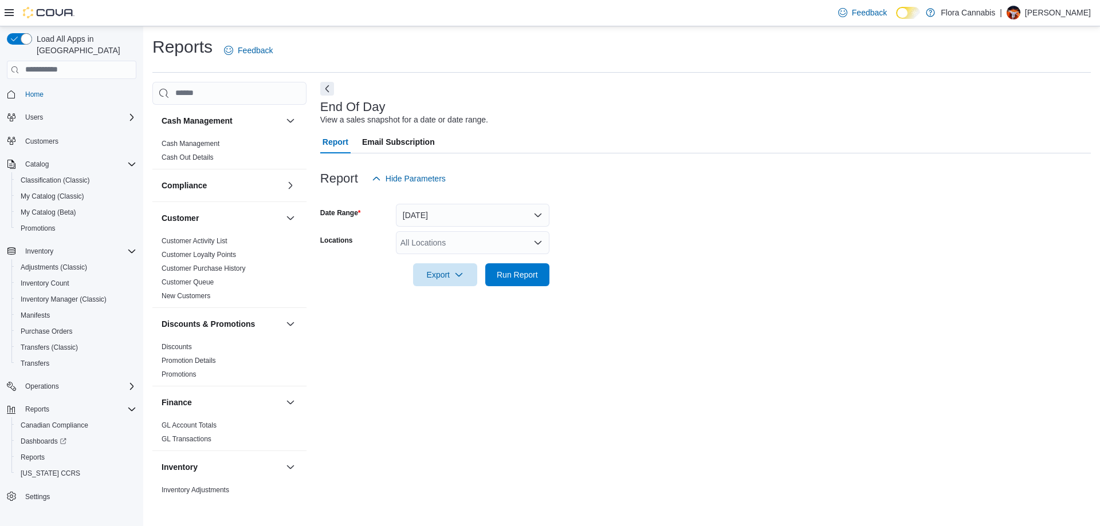
click at [194, 135] on div "Cash Management" at bounding box center [229, 121] width 154 height 32
click at [194, 143] on link "Cash Management" at bounding box center [191, 144] width 58 height 8
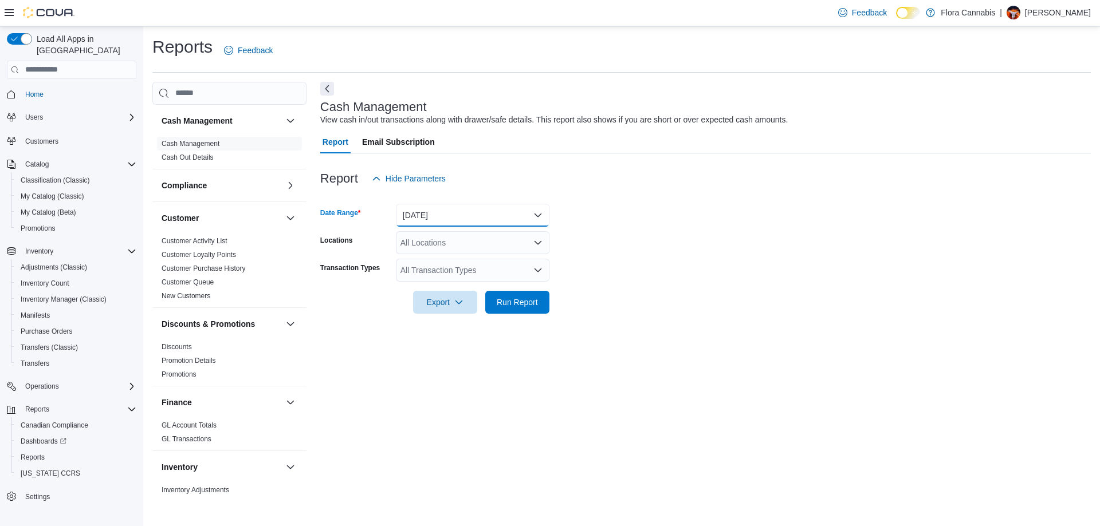
click at [465, 211] on button "Today" at bounding box center [473, 215] width 154 height 23
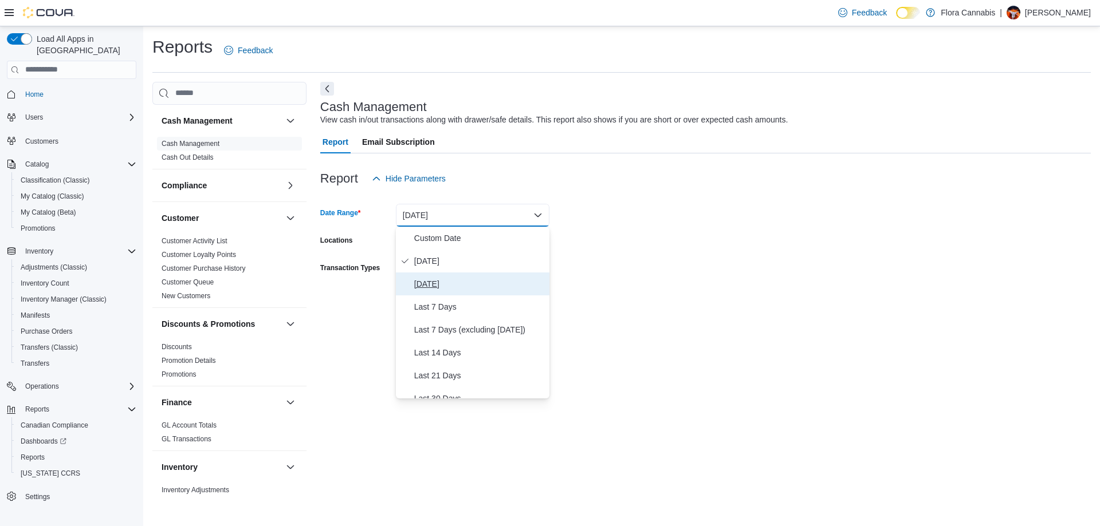
click at [452, 277] on span "Yesterday" at bounding box center [479, 284] width 131 height 14
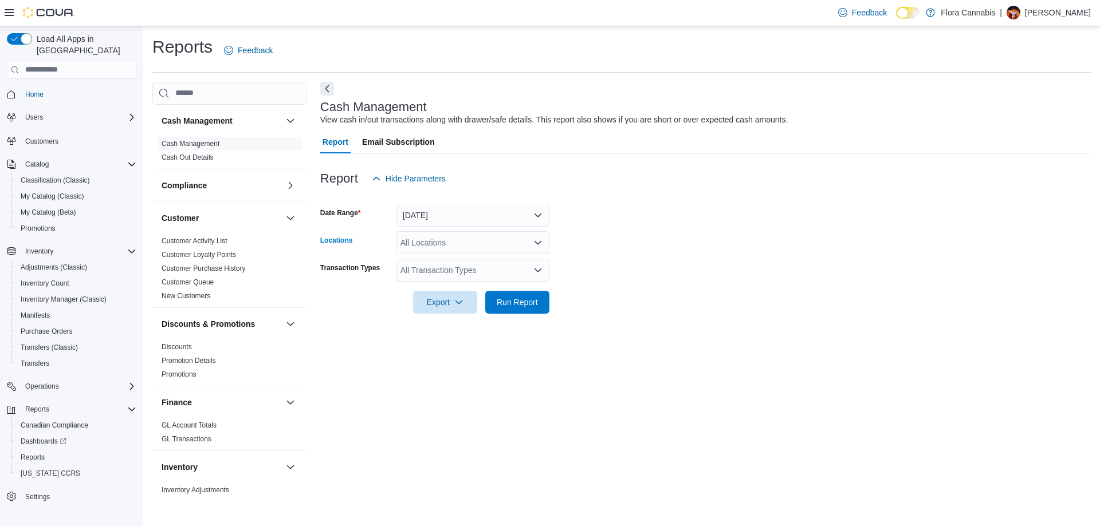
click at [451, 250] on div "All Locations" at bounding box center [473, 242] width 154 height 23
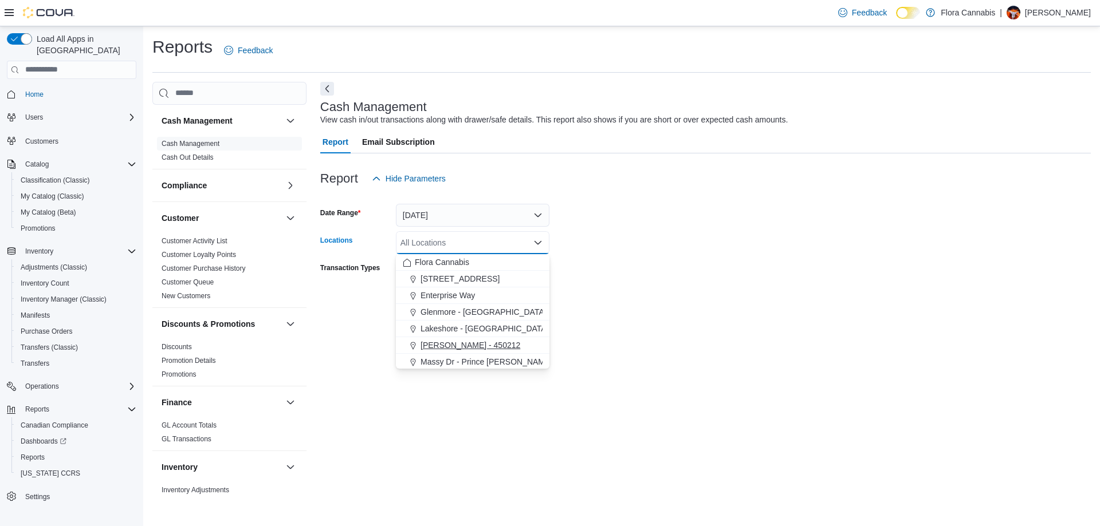
click at [470, 343] on span "Lawrence - Kelowna - 450212" at bounding box center [470, 345] width 100 height 11
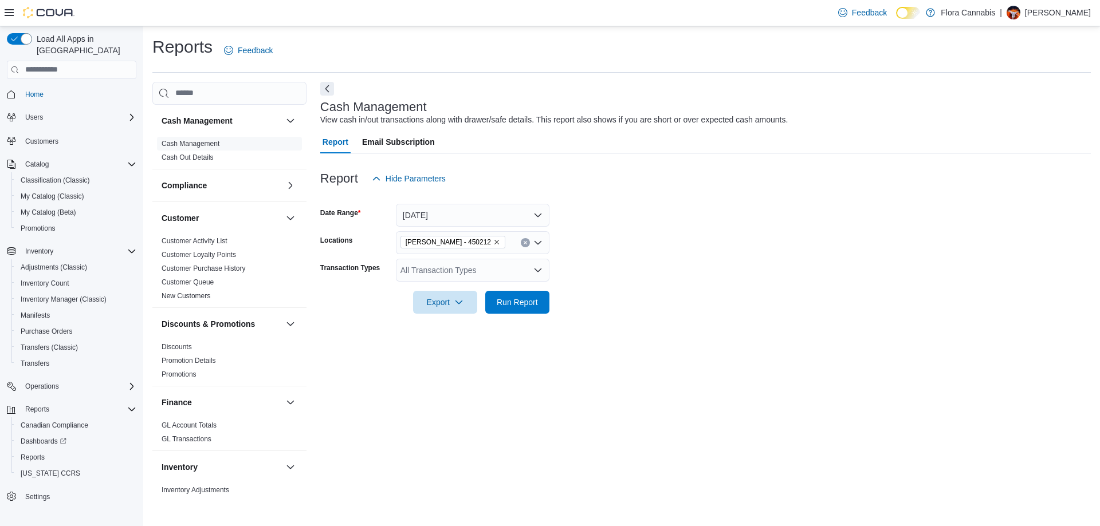
click at [659, 295] on form "Date Range Yesterday Locations Lawrence - Kelowna - 450212 Transaction Types Al…" at bounding box center [705, 252] width 770 height 124
click at [524, 292] on span "Run Report" at bounding box center [517, 301] width 50 height 23
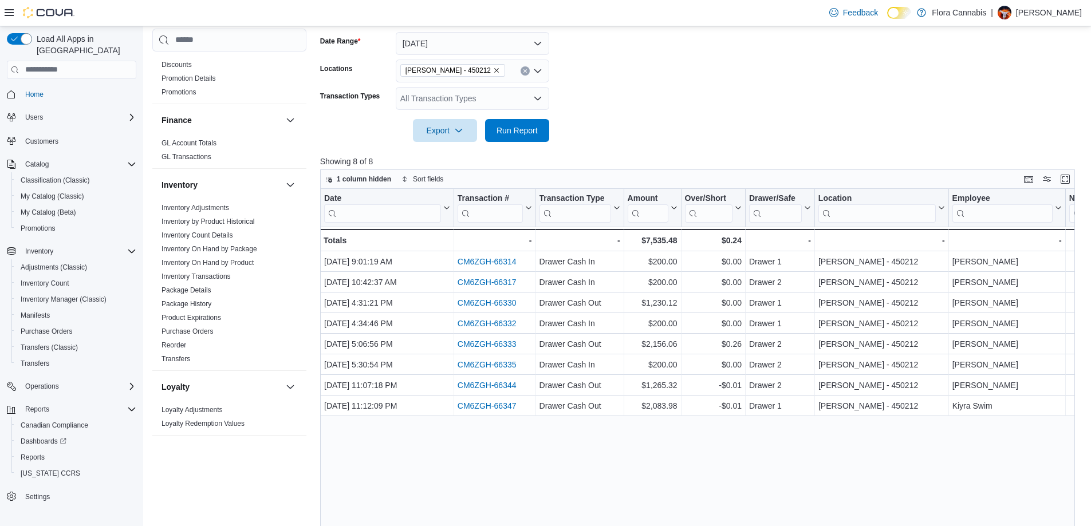
scroll to position [458, 0]
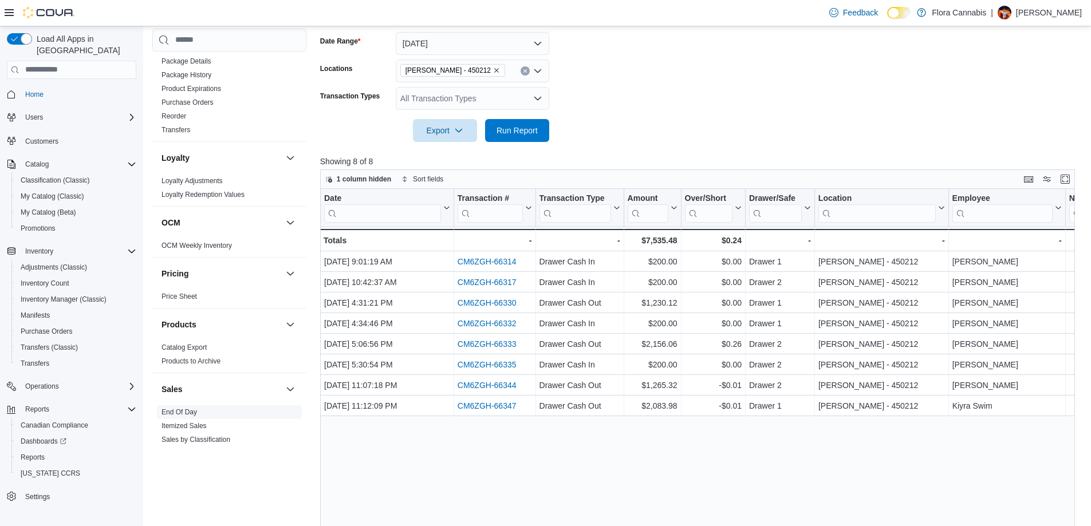
click at [186, 410] on link "End Of Day" at bounding box center [180, 412] width 36 height 8
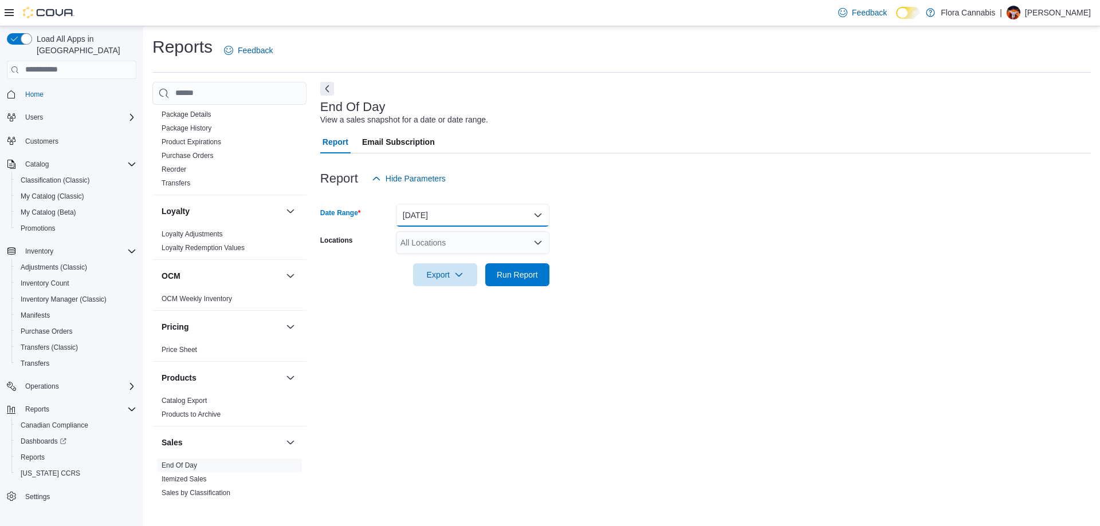
click at [432, 210] on button "Today" at bounding box center [473, 215] width 154 height 23
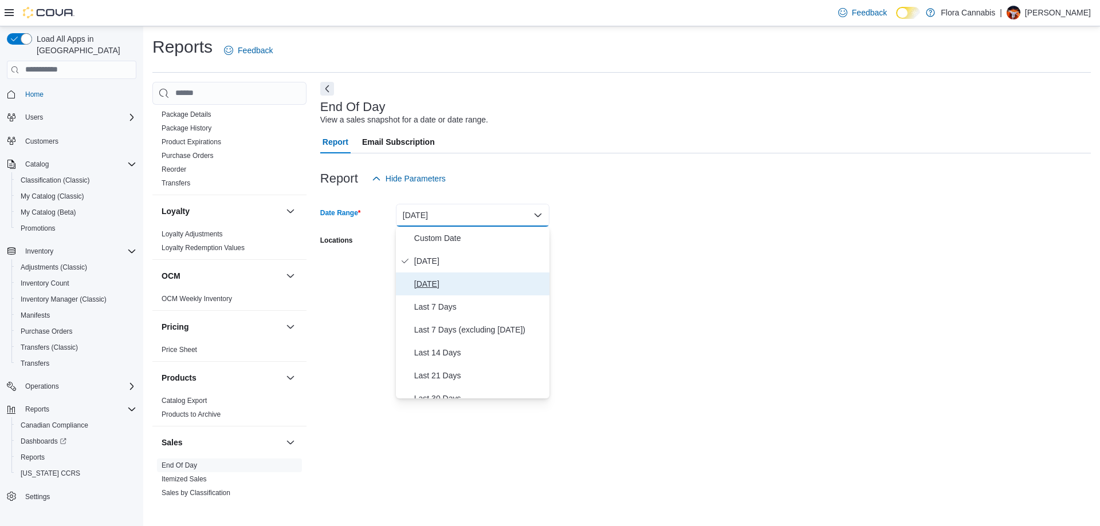
click at [444, 286] on span "Yesterday" at bounding box center [479, 284] width 131 height 14
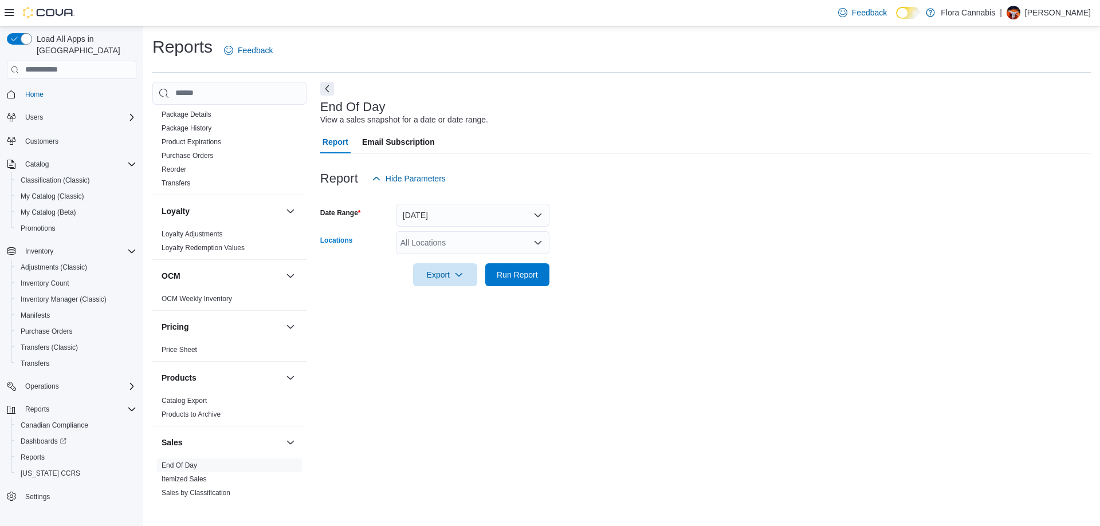
click at [446, 246] on div "All Locations" at bounding box center [473, 242] width 154 height 23
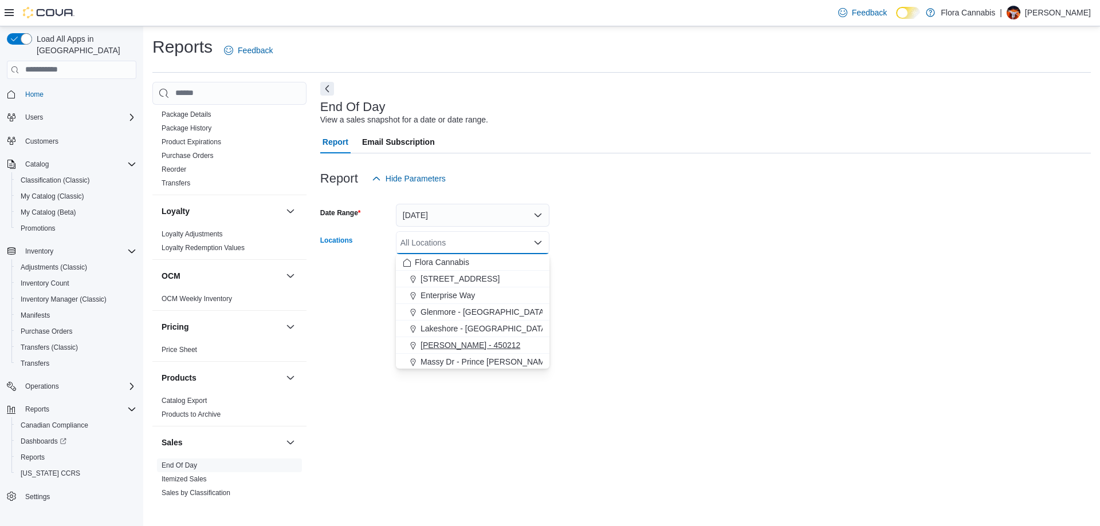
click at [449, 343] on span "Lawrence - Kelowna - 450212" at bounding box center [470, 345] width 100 height 11
click at [697, 254] on div at bounding box center [705, 258] width 770 height 9
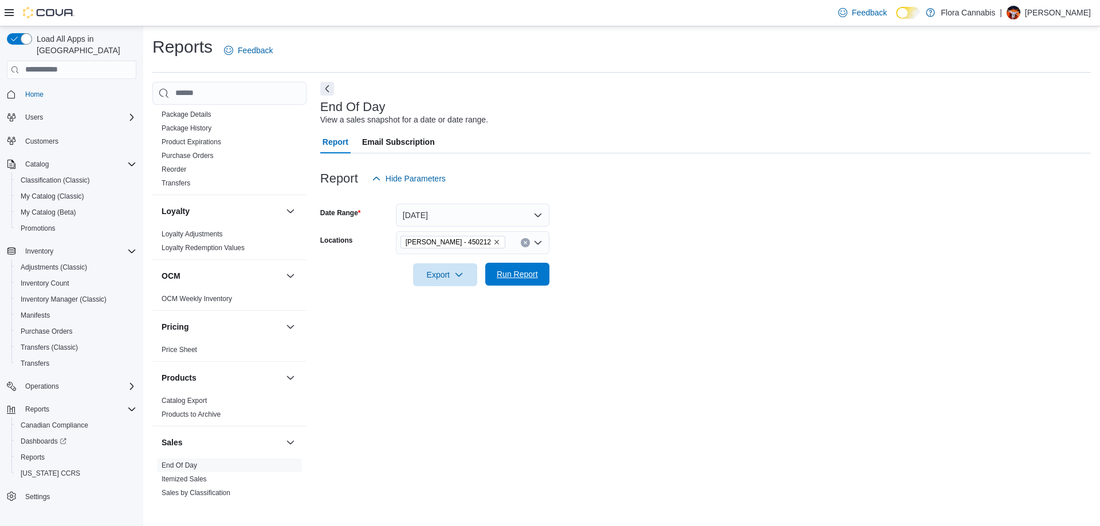
click at [536, 272] on span "Run Report" at bounding box center [517, 274] width 41 height 11
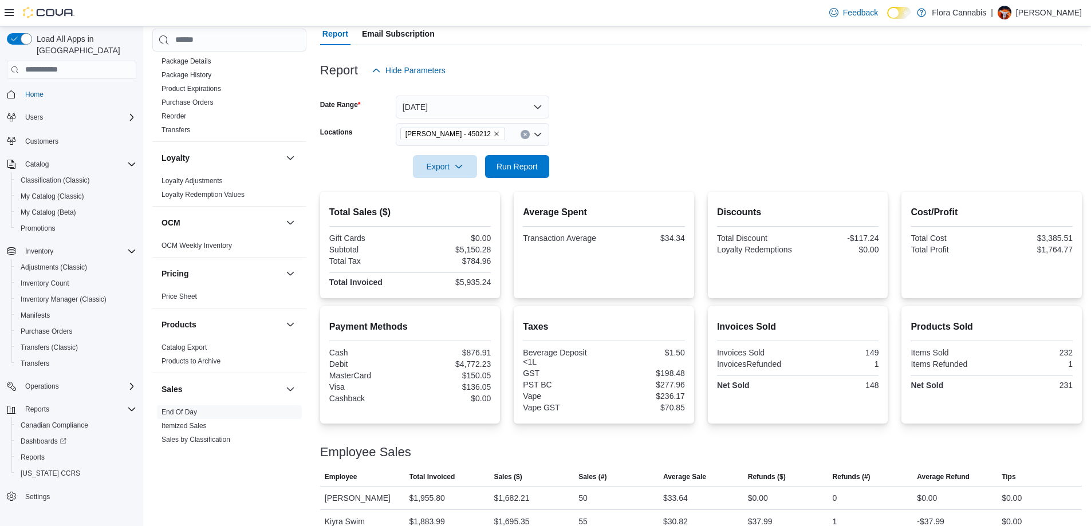
scroll to position [62, 0]
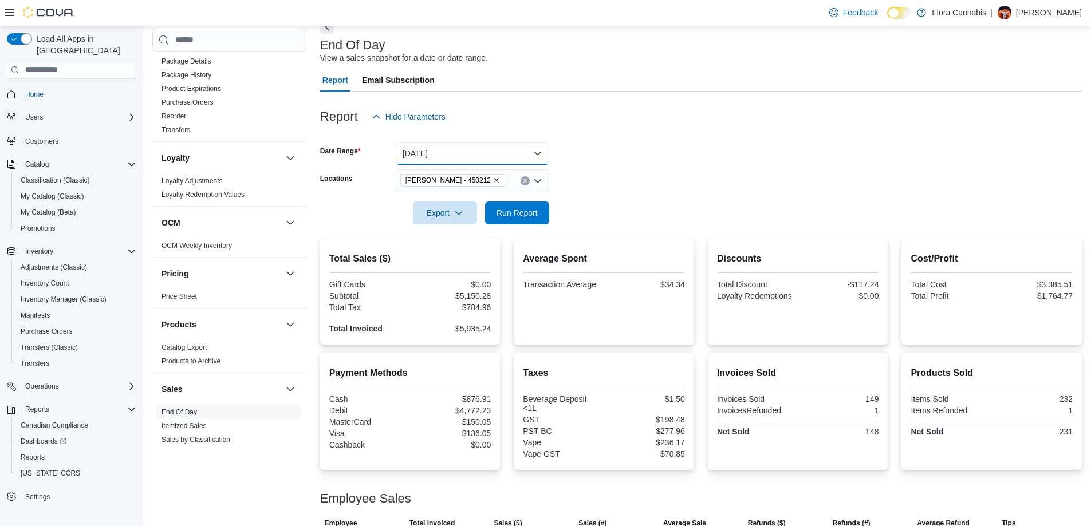
click at [461, 155] on button "Yesterday" at bounding box center [473, 153] width 154 height 23
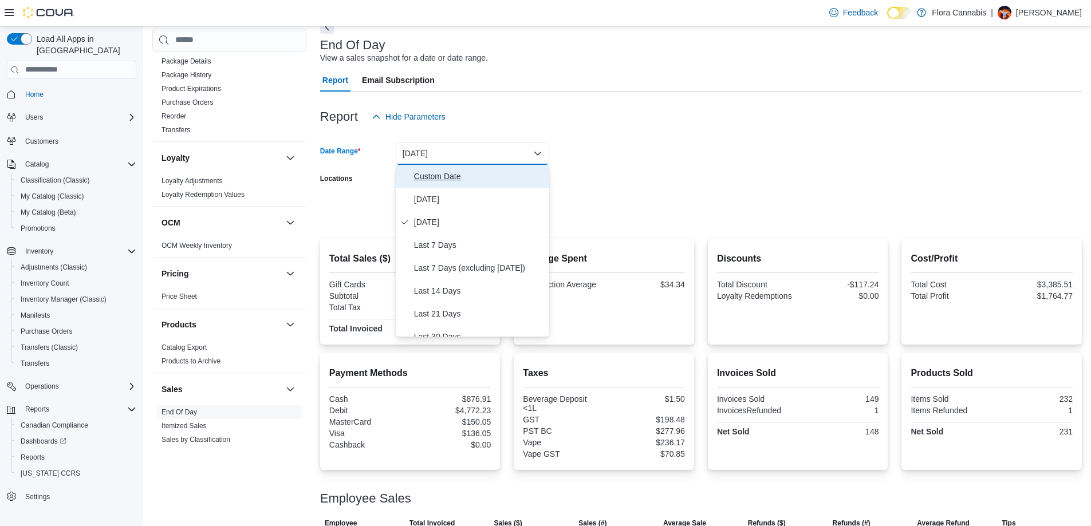
click at [430, 182] on span "Custom Date" at bounding box center [479, 177] width 131 height 14
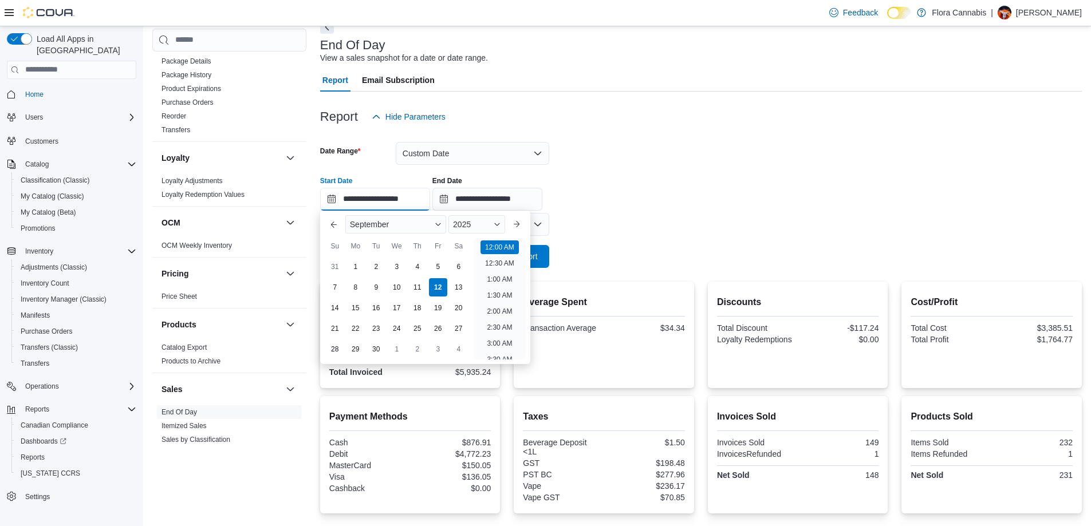
click at [397, 204] on input "**********" at bounding box center [375, 199] width 110 height 23
click at [421, 293] on div "11" at bounding box center [417, 287] width 20 height 20
type input "**********"
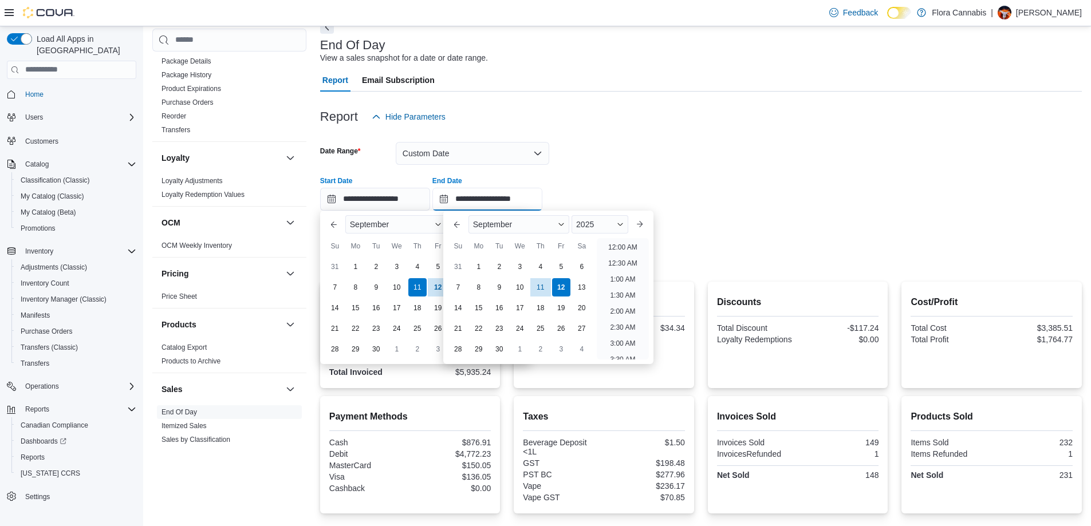
click at [488, 200] on input "**********" at bounding box center [487, 199] width 110 height 23
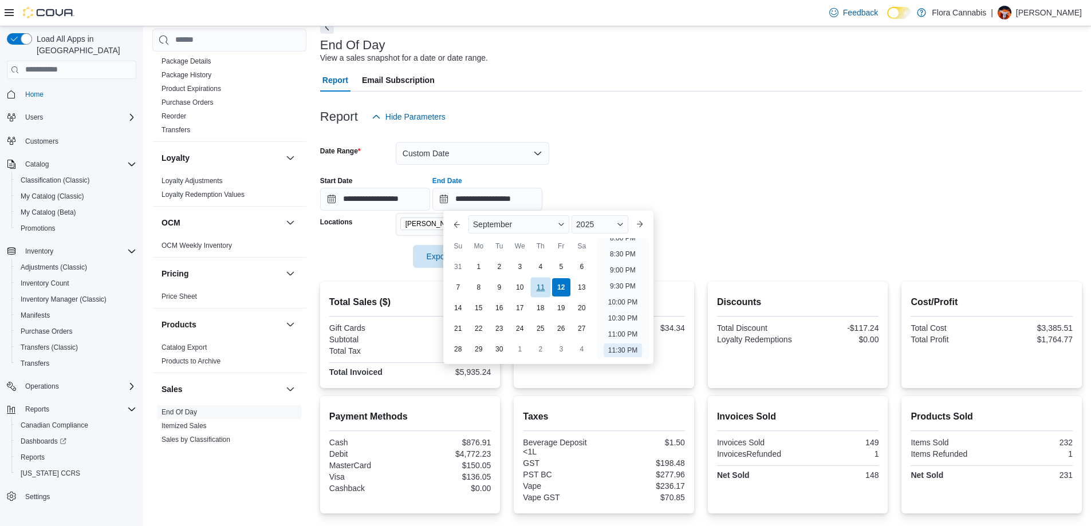
click at [540, 286] on div "11" at bounding box center [540, 287] width 20 height 20
type input "**********"
click at [597, 164] on form "**********" at bounding box center [701, 198] width 762 height 140
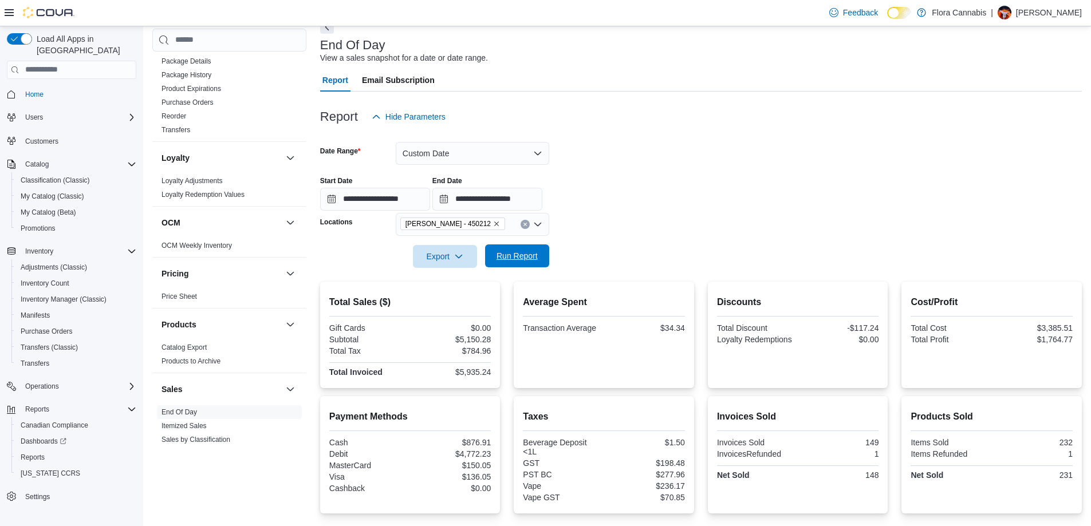
click at [526, 259] on span "Run Report" at bounding box center [517, 255] width 41 height 11
click at [452, 254] on span "Export" at bounding box center [445, 256] width 50 height 23
click at [457, 298] on span "Export to Pdf" at bounding box center [447, 302] width 52 height 9
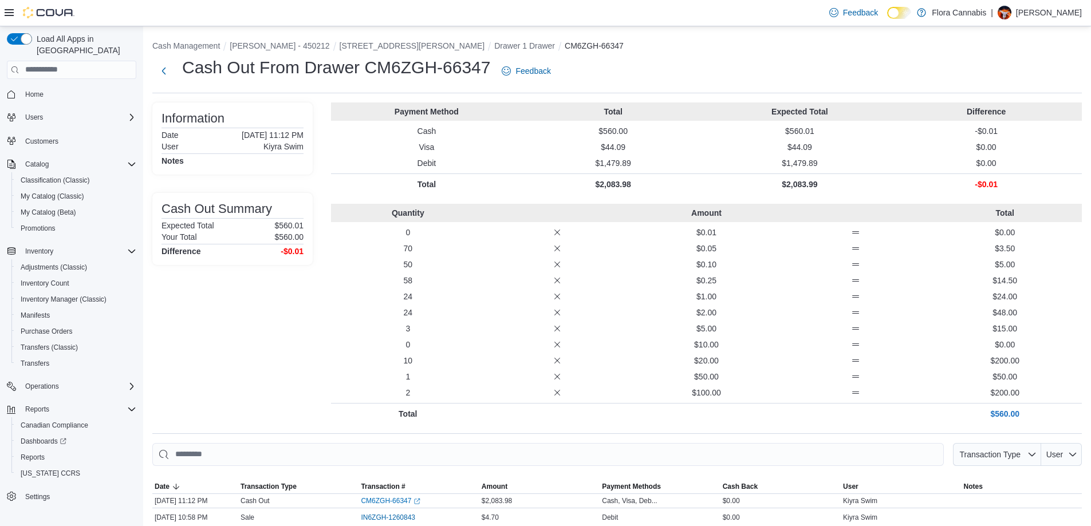
click at [335, 326] on div "3 $5.00 $15.00" at bounding box center [706, 328] width 751 height 11
